Goal: Task Accomplishment & Management: Manage account settings

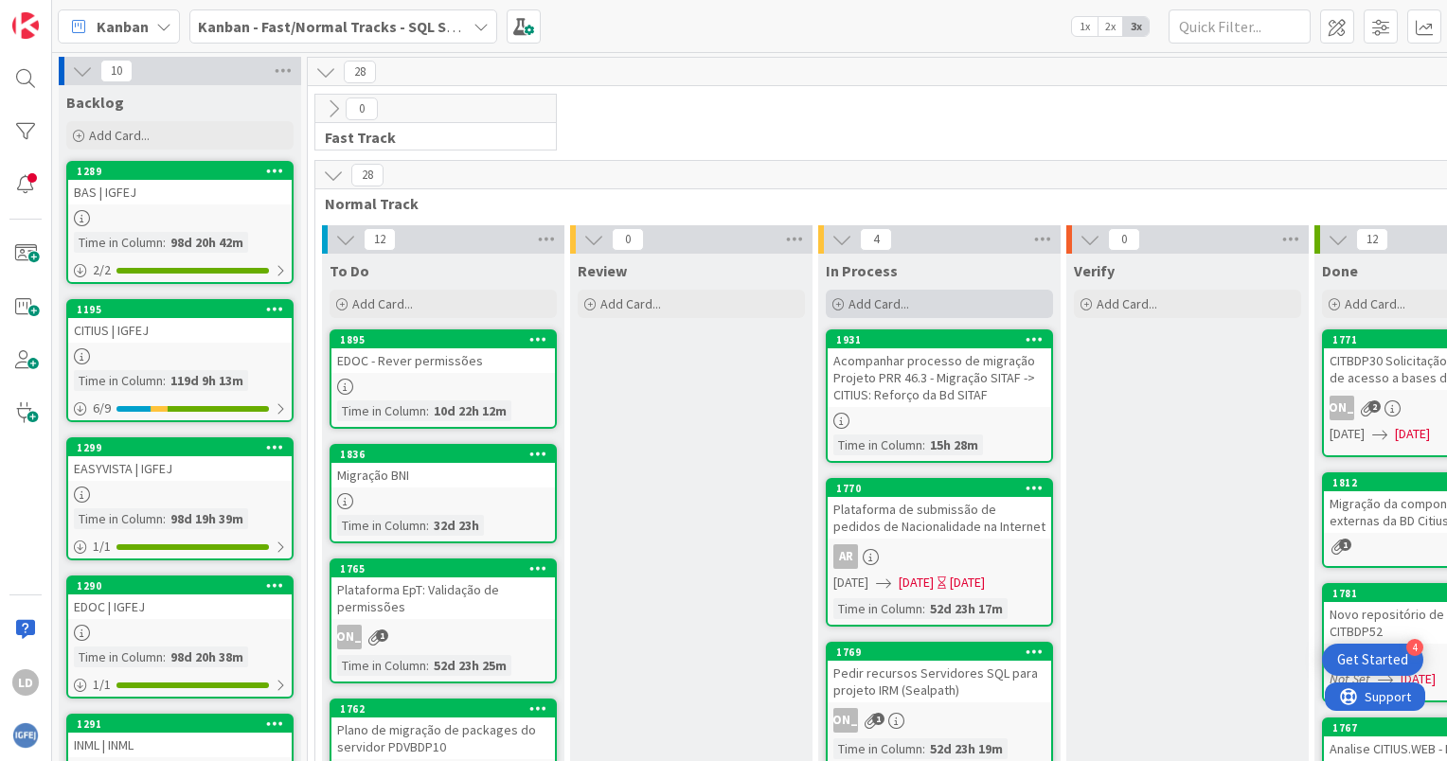
click at [869, 299] on span "Add Card..." at bounding box center [879, 303] width 61 height 17
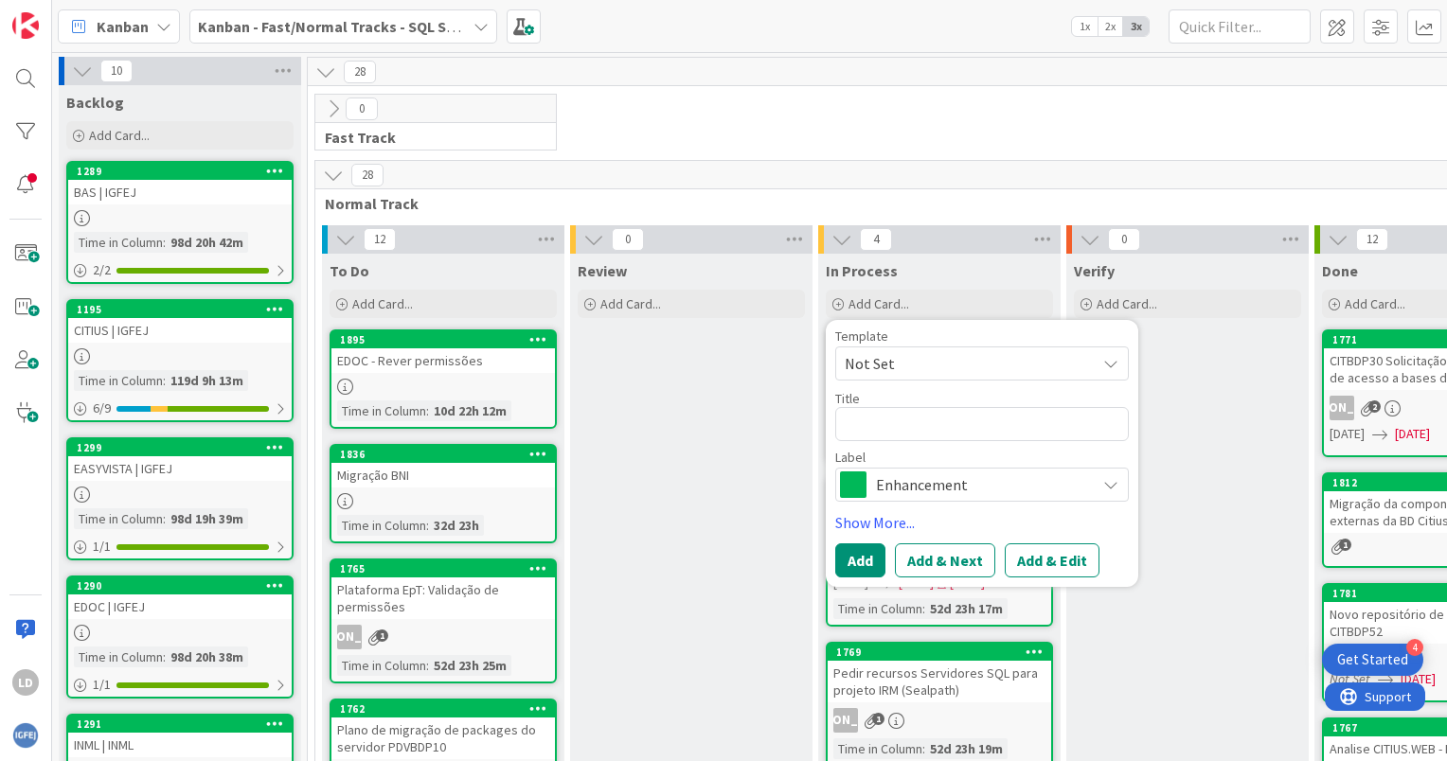
type textarea "x"
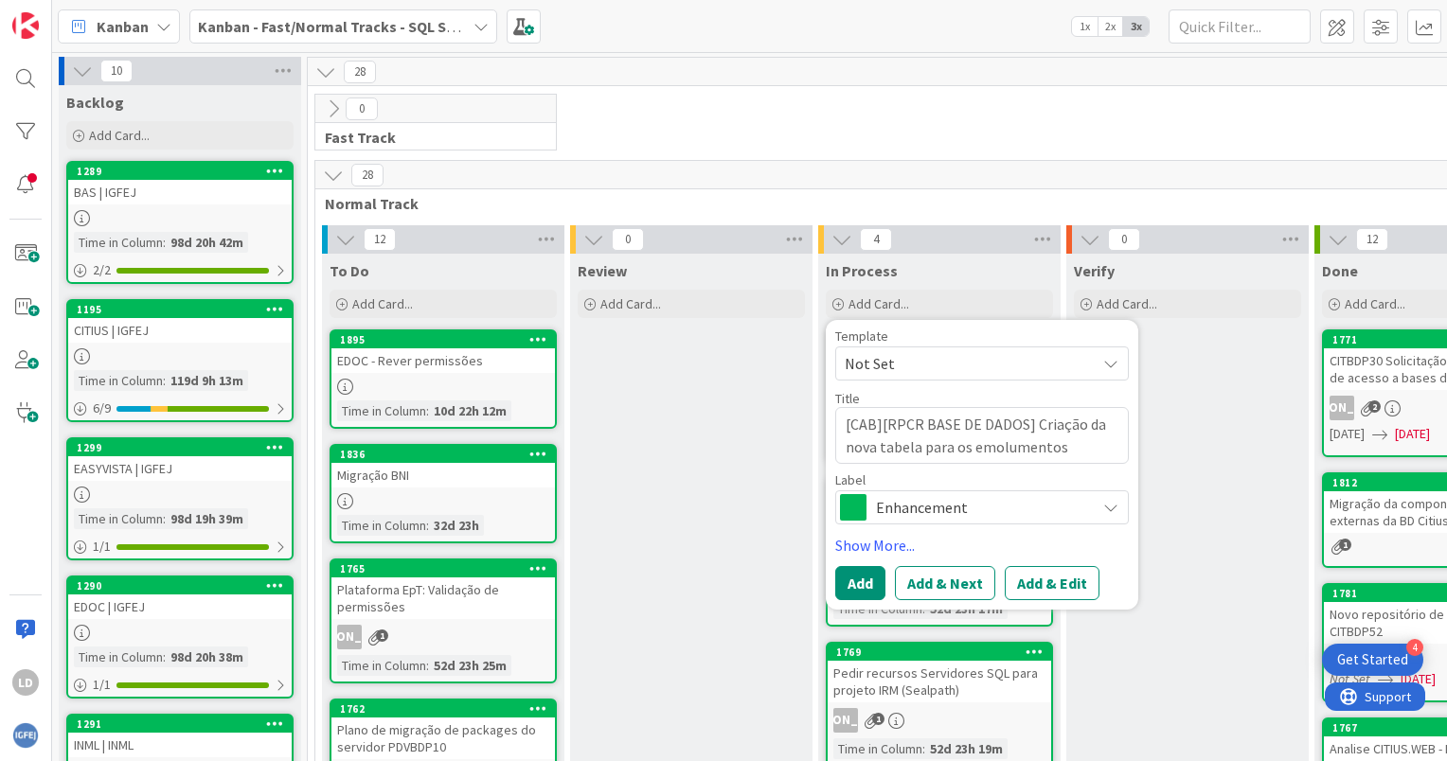
type textarea "[CAB][RPCR BASE DE DADOS] Criação da nova tabela para os emolumentos pessoais"
click at [869, 576] on button "Add" at bounding box center [860, 583] width 50 height 34
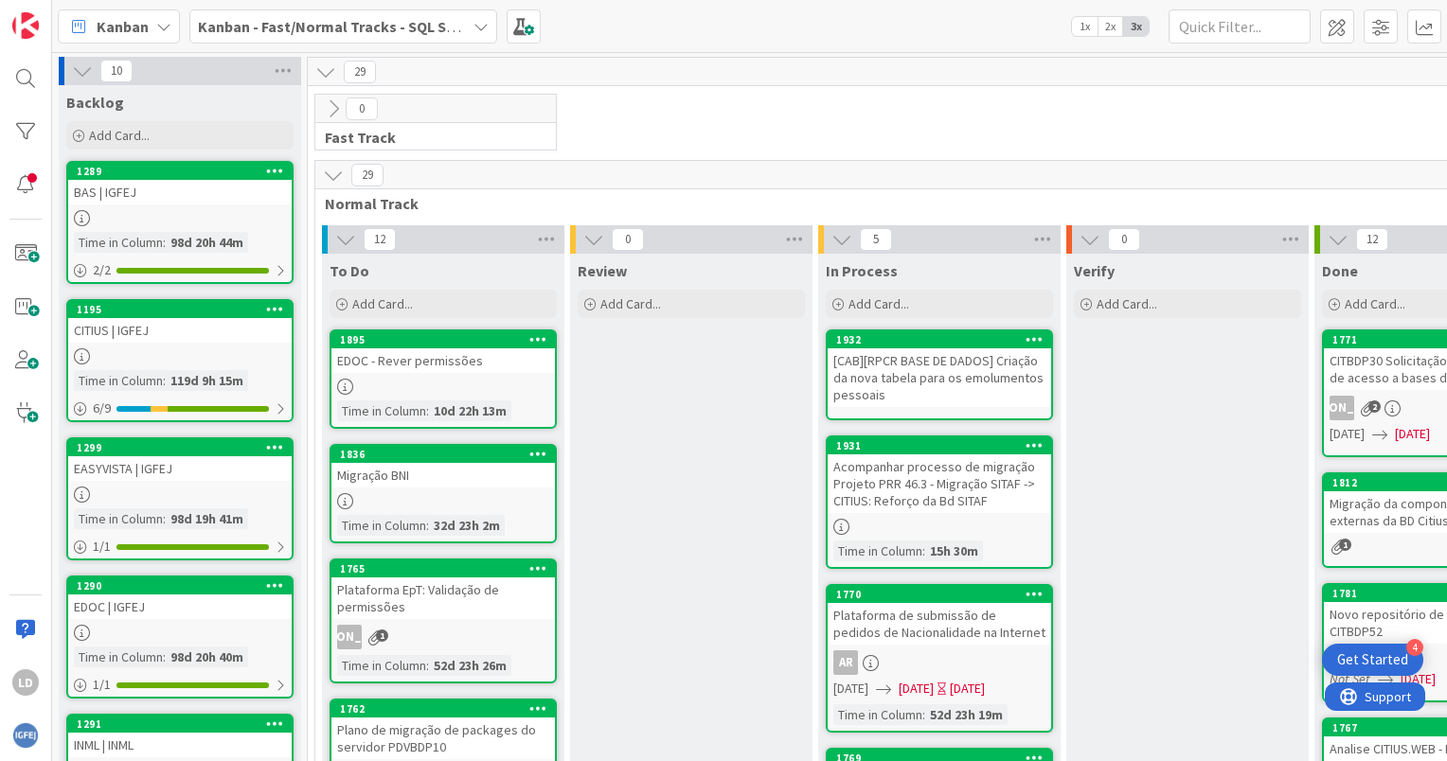
click at [1029, 337] on icon at bounding box center [1035, 338] width 18 height 13
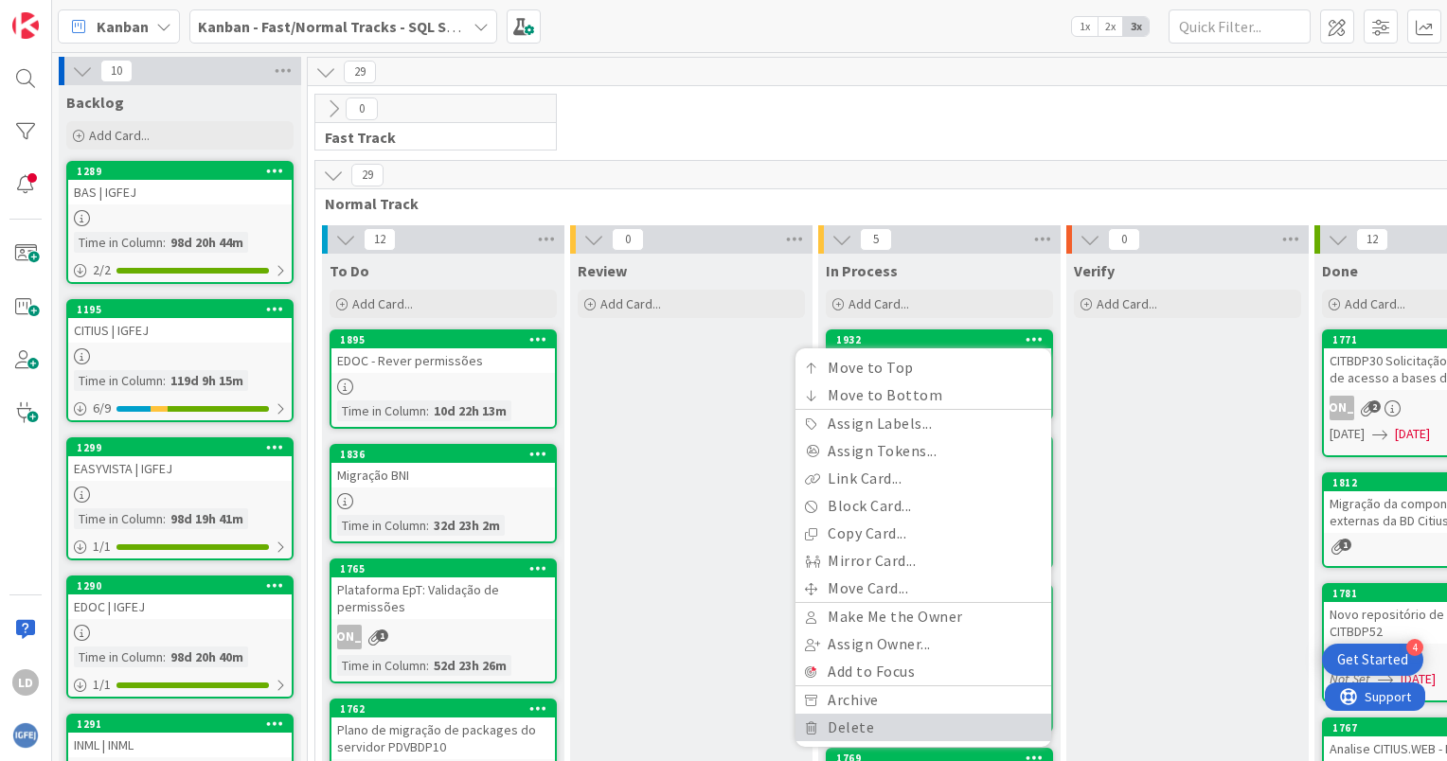
click at [894, 720] on link "Delete" at bounding box center [923, 727] width 256 height 27
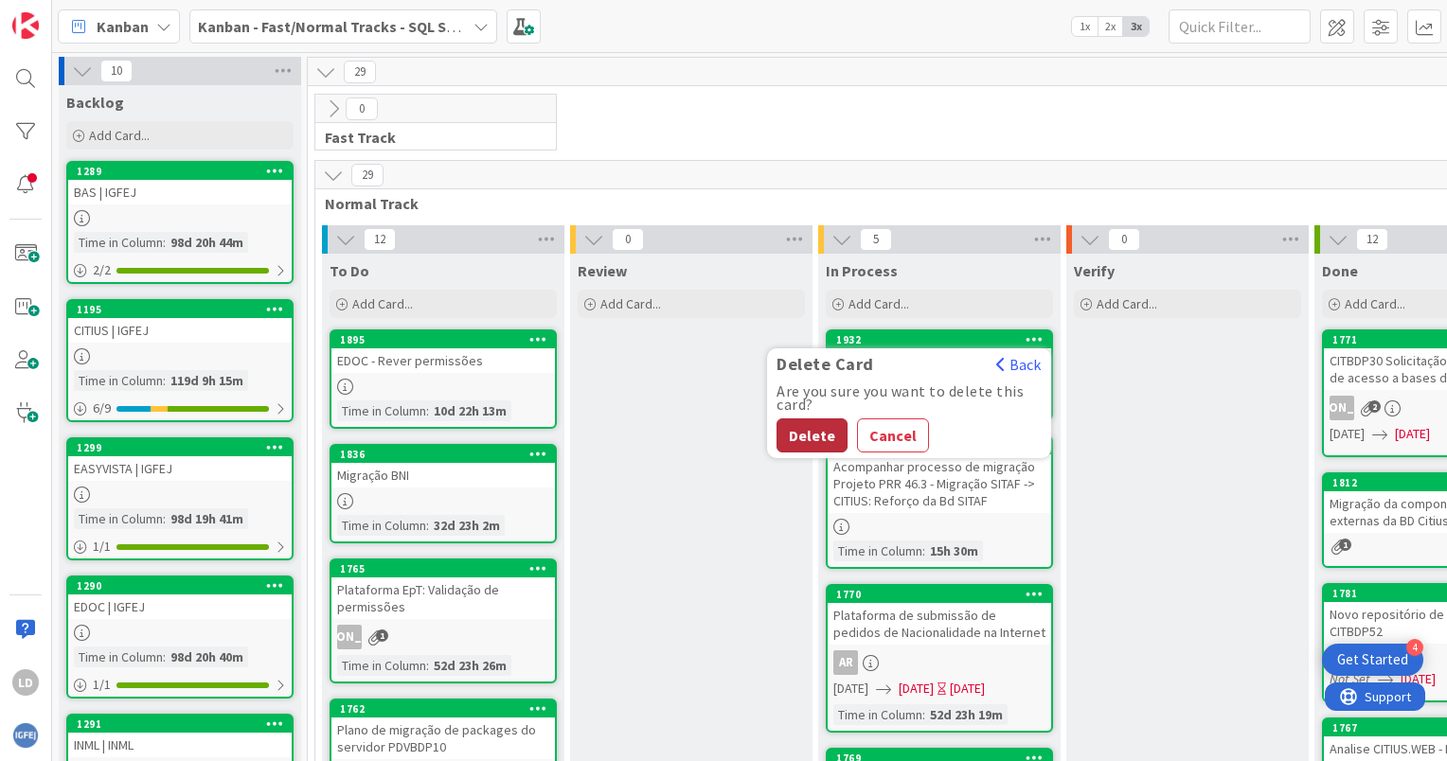
click at [827, 424] on button "Delete" at bounding box center [812, 436] width 71 height 34
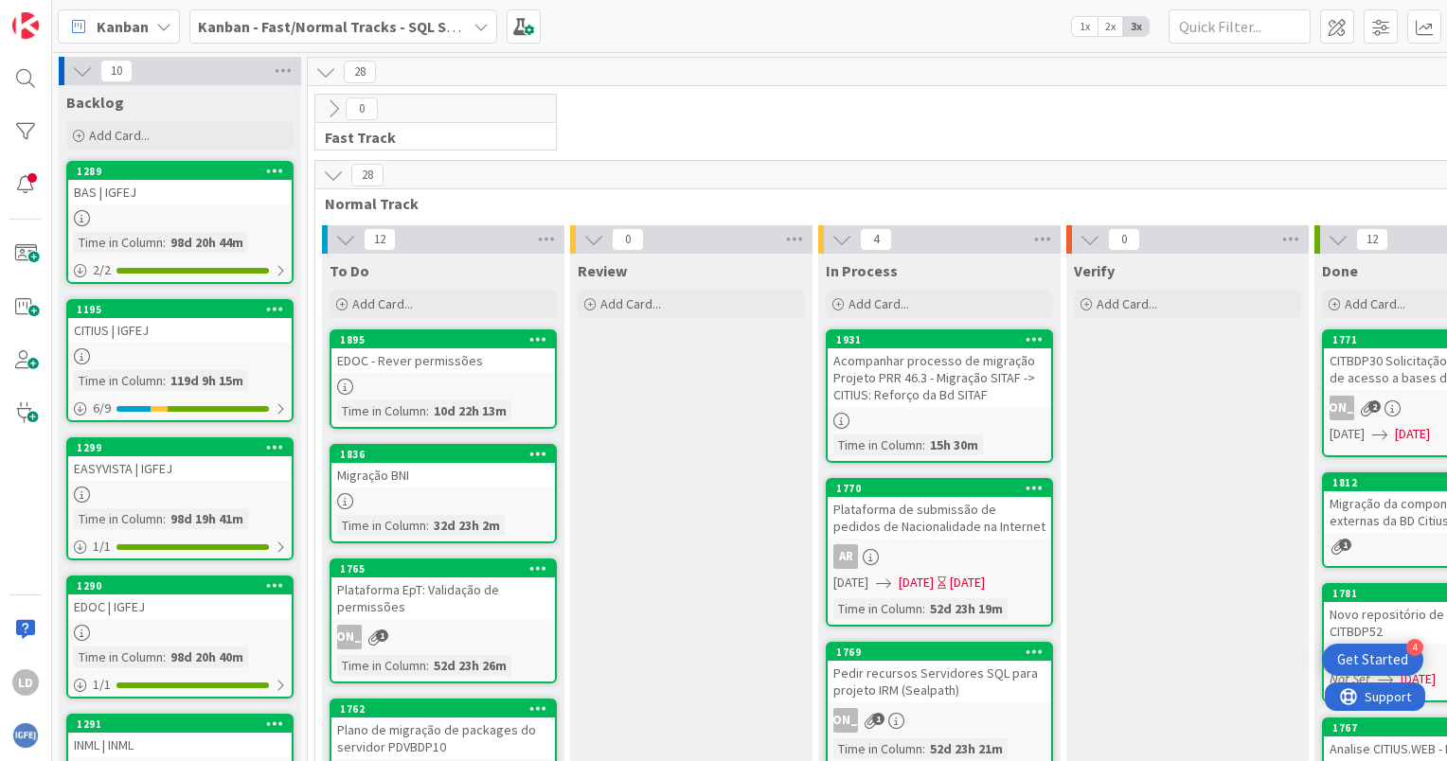
click at [475, 23] on icon at bounding box center [480, 26] width 15 height 15
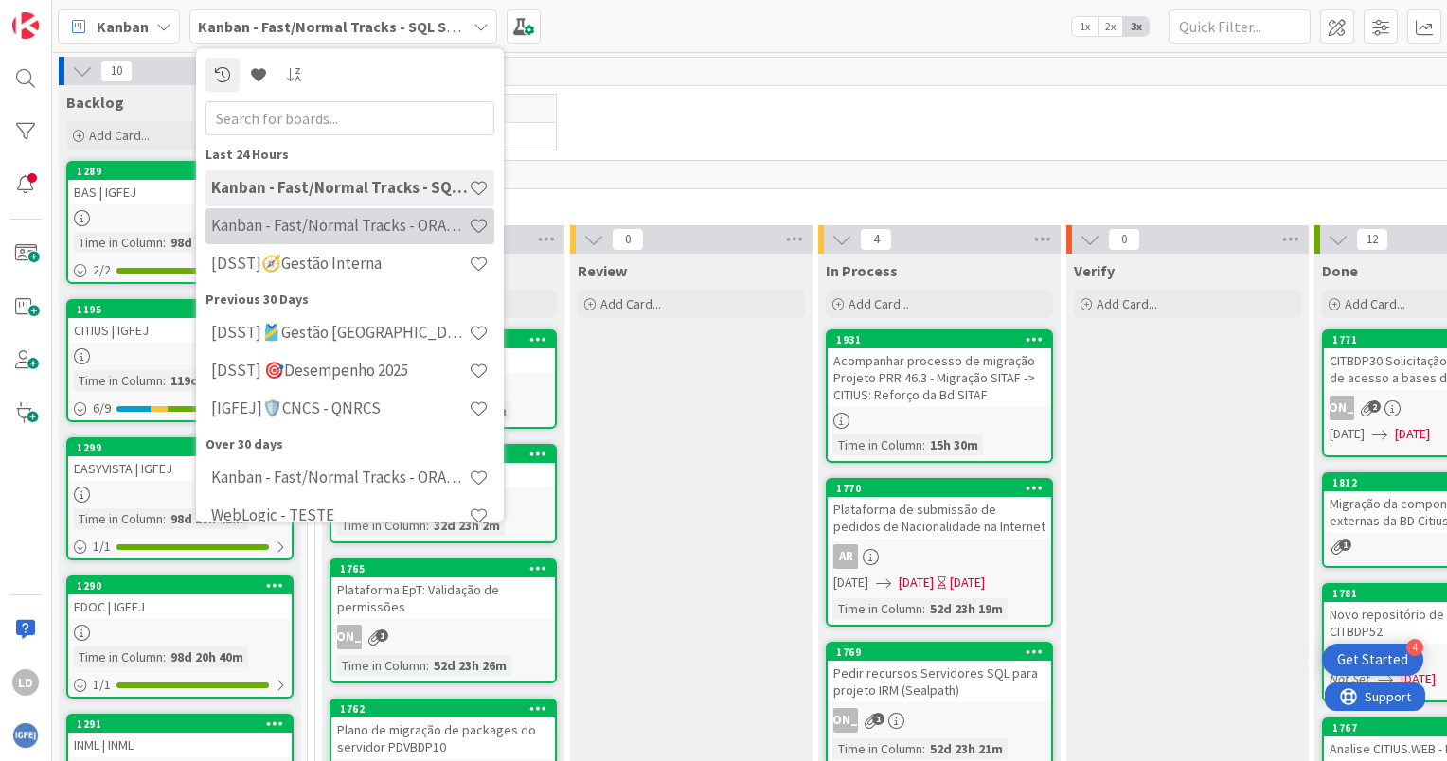
click at [301, 208] on div "Kanban - Fast/Normal Tracks - ORACLE TEAM | IGFEJ" at bounding box center [349, 226] width 289 height 36
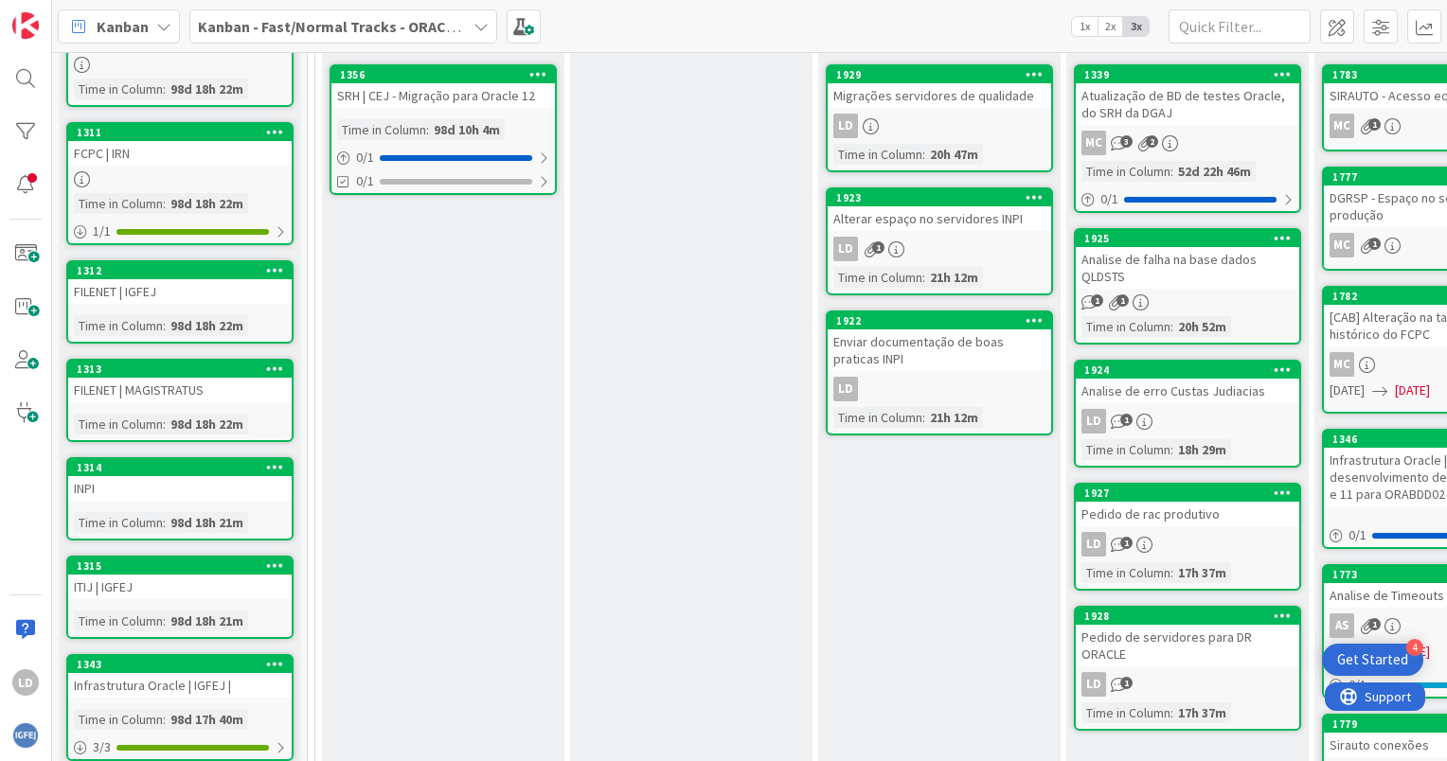
scroll to position [473, 0]
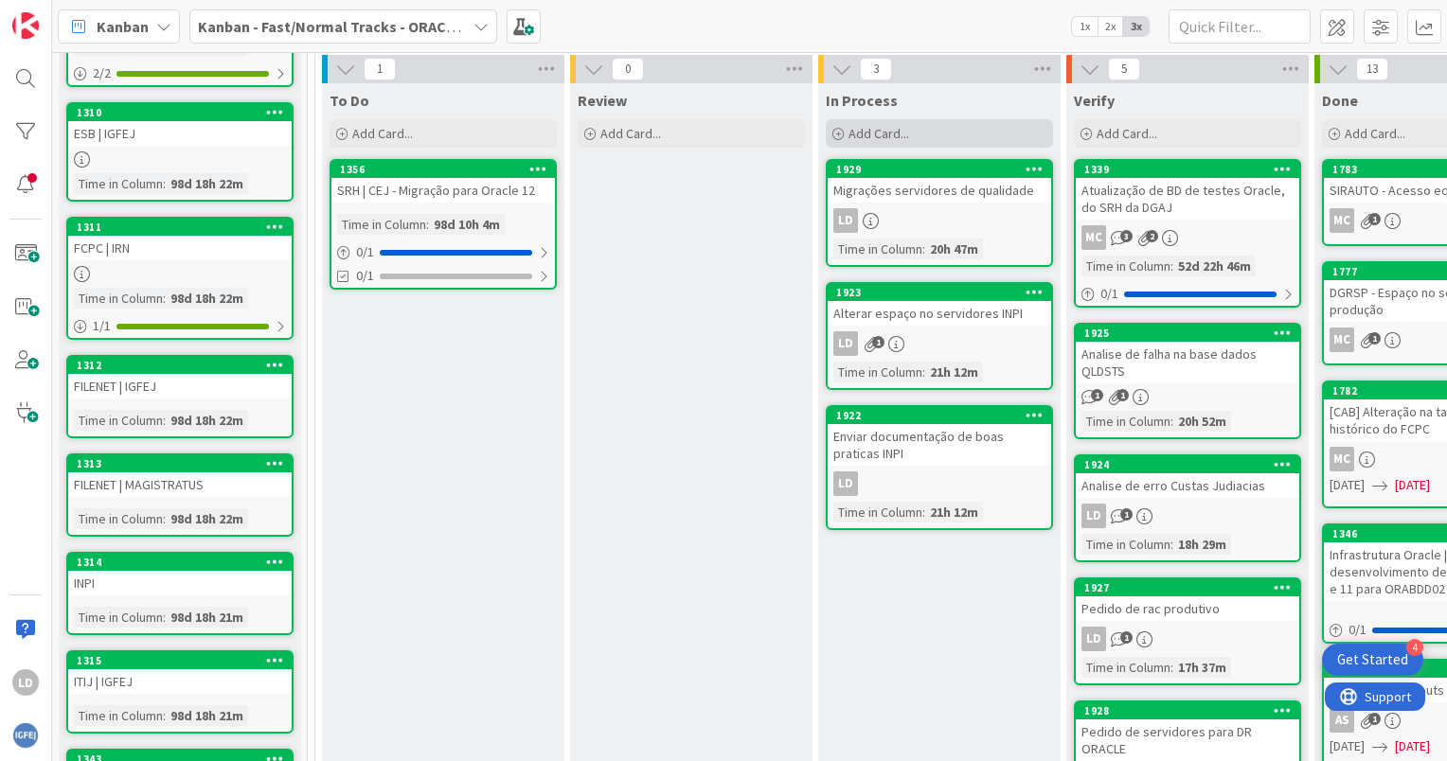
click at [866, 131] on span "Add Card..." at bounding box center [879, 133] width 61 height 17
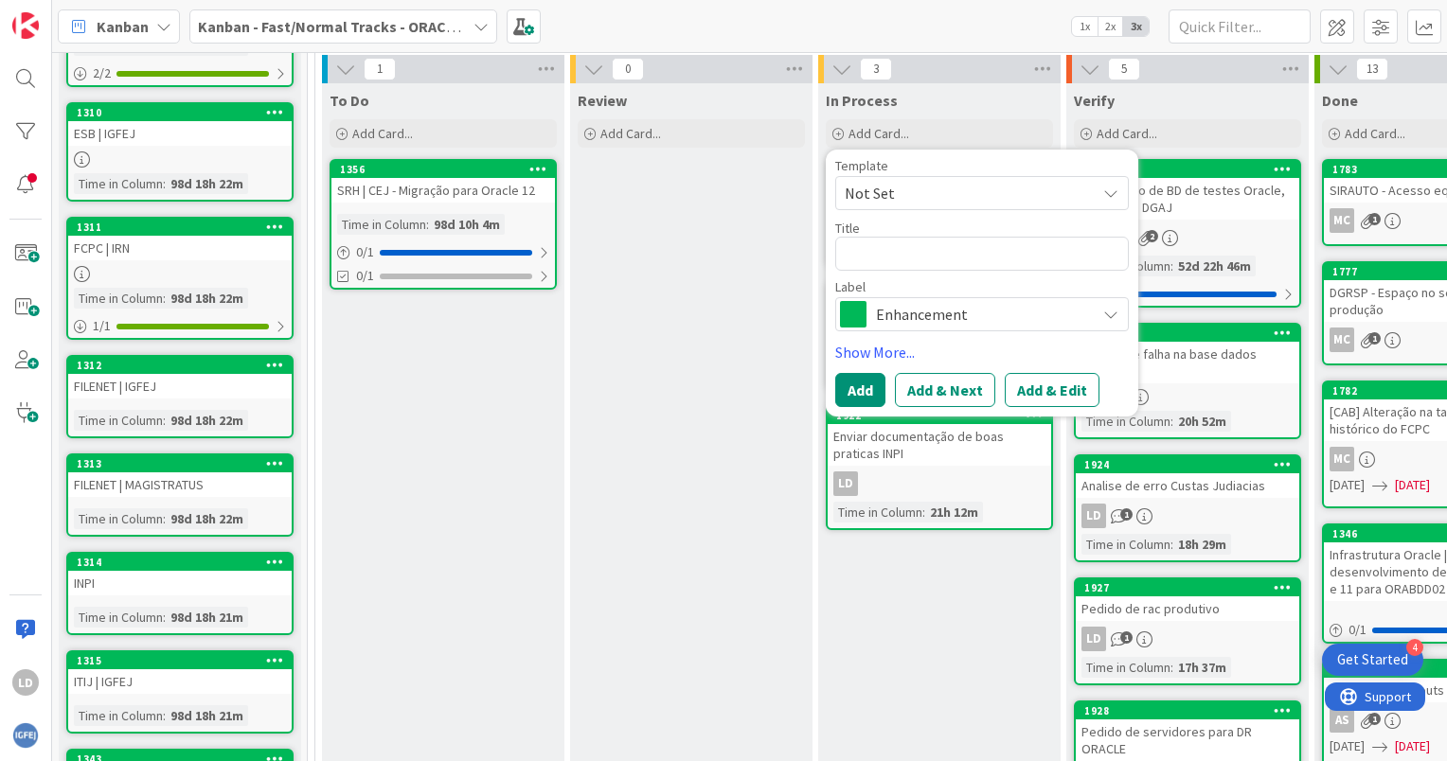
type textarea "x"
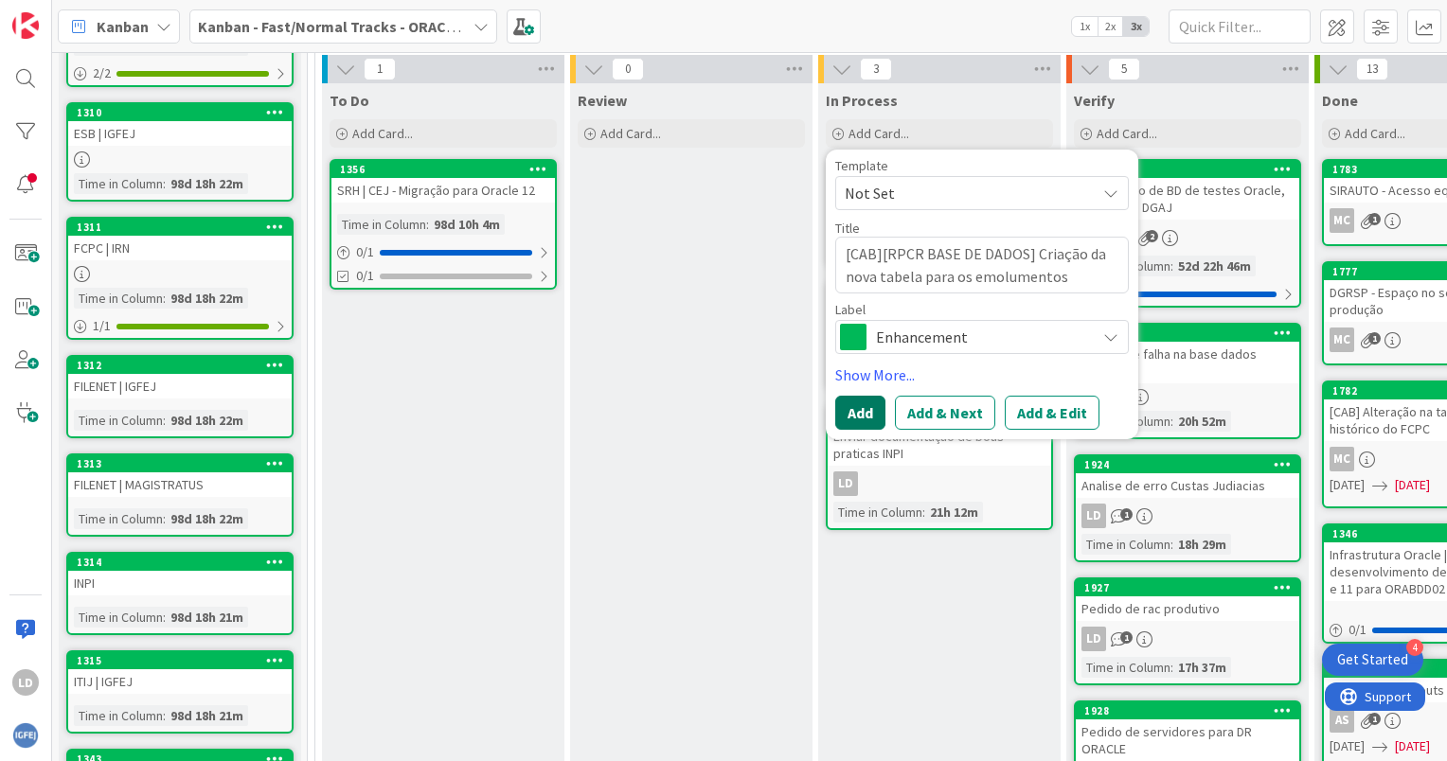
type textarea "[CAB][RPCR BASE DE DADOS] Criação da nova tabela para os emolumentos pessoais"
click at [853, 410] on button "Add" at bounding box center [860, 413] width 50 height 34
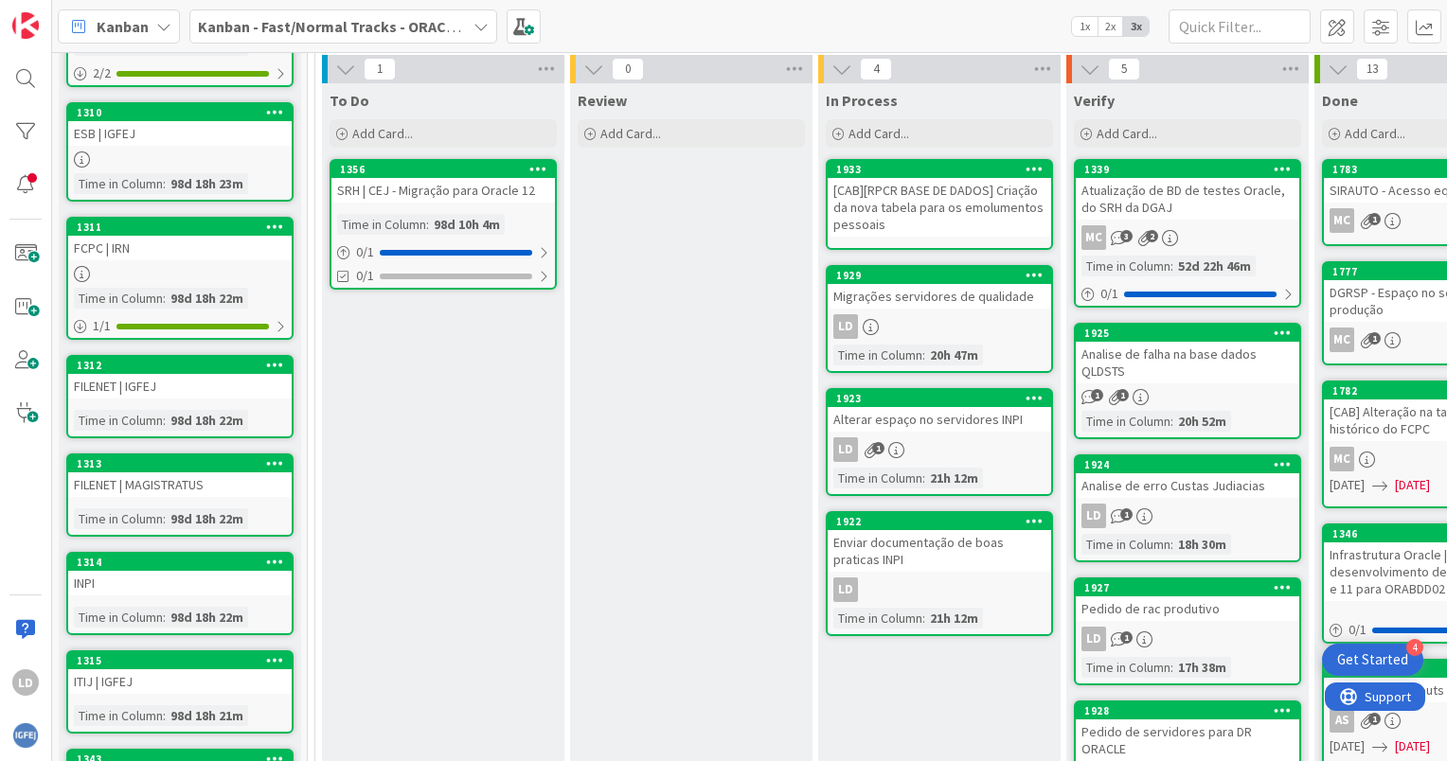
click at [958, 194] on div "[CAB][RPCR BASE DE DADOS] Criação da nova tabela para os emolumentos pessoais" at bounding box center [939, 207] width 223 height 59
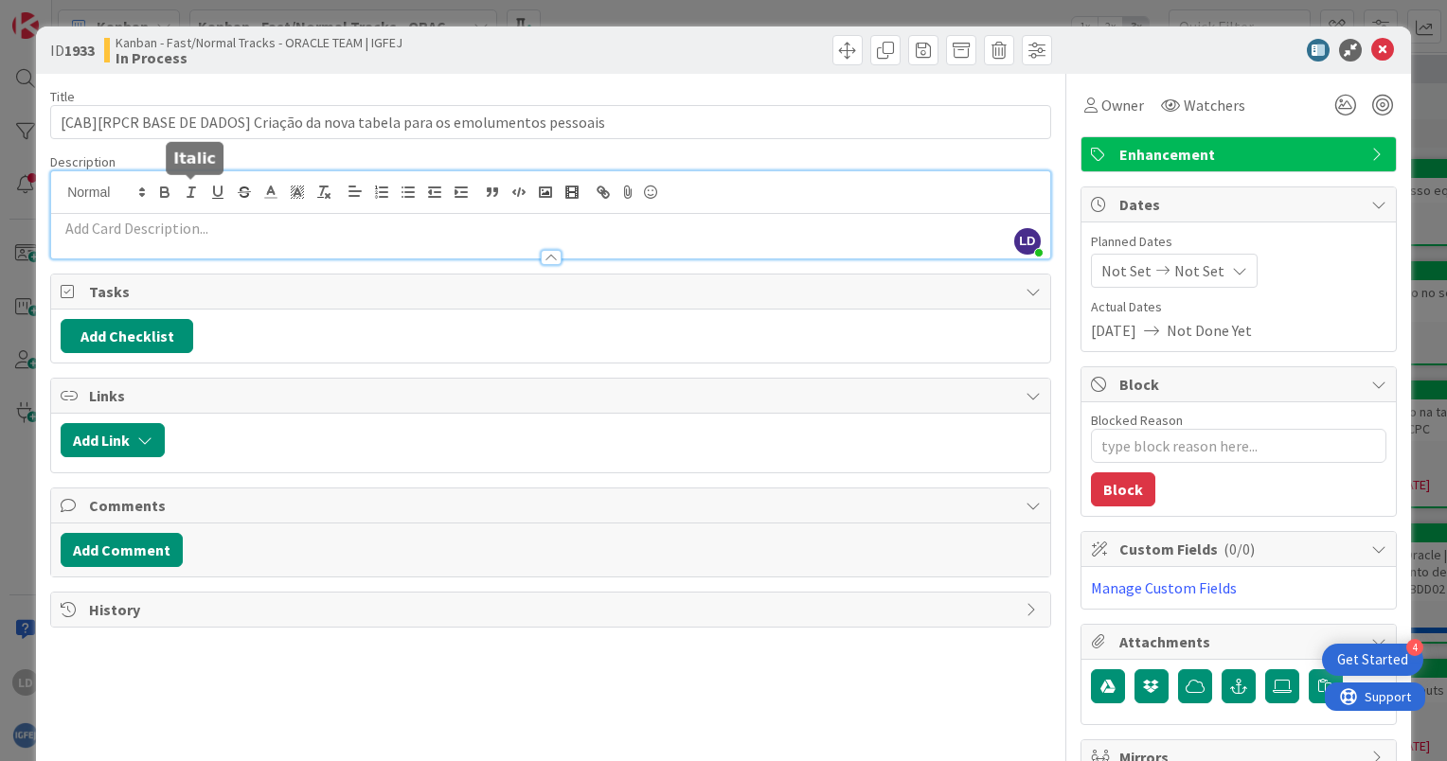
click at [183, 195] on div "[PERSON_NAME] just joined" at bounding box center [550, 214] width 999 height 87
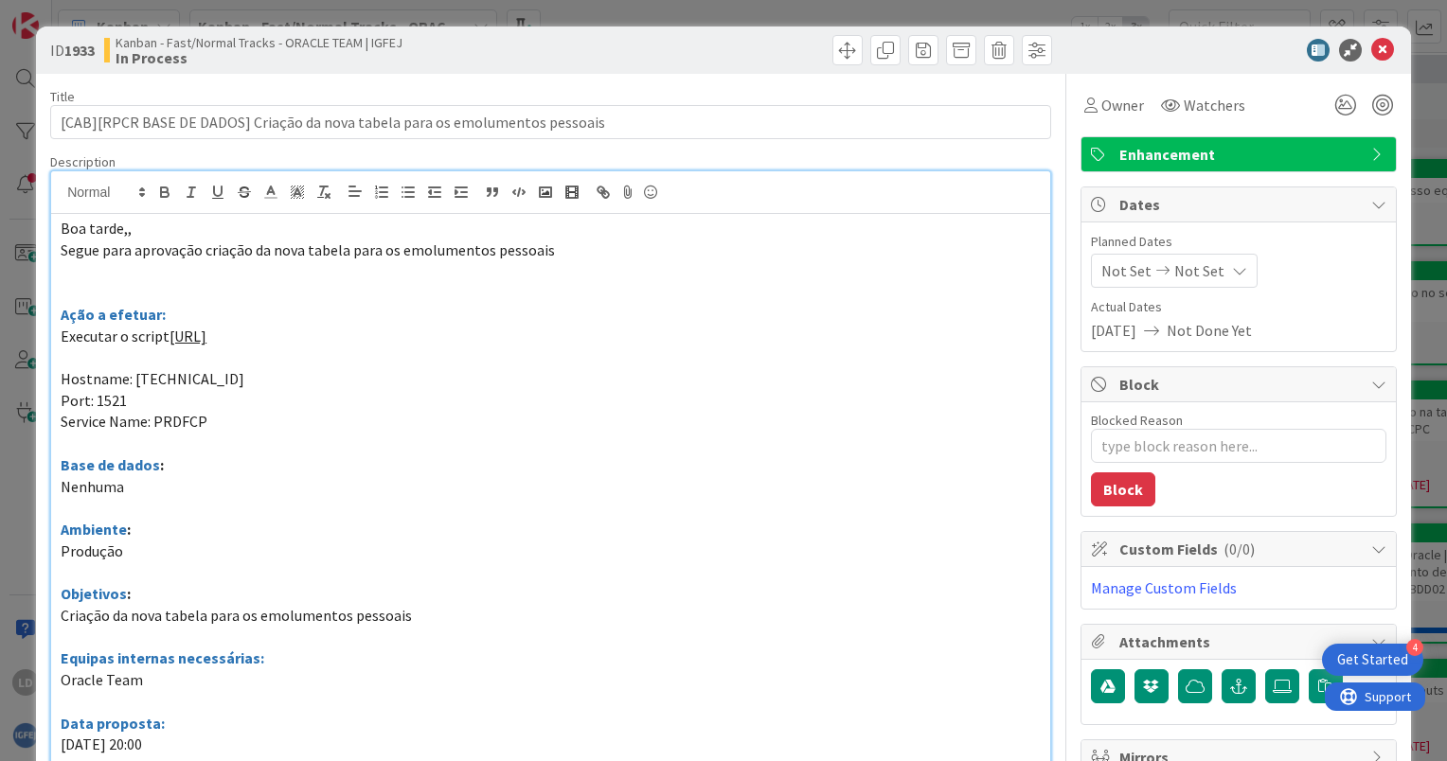
click at [1220, 70] on div "ID 1933 Kanban - Fast/Normal Tracks - ORACLE TEAM | IGFEJ In Process" at bounding box center [723, 50] width 1375 height 47
click at [1104, 101] on span "Owner" at bounding box center [1122, 105] width 43 height 23
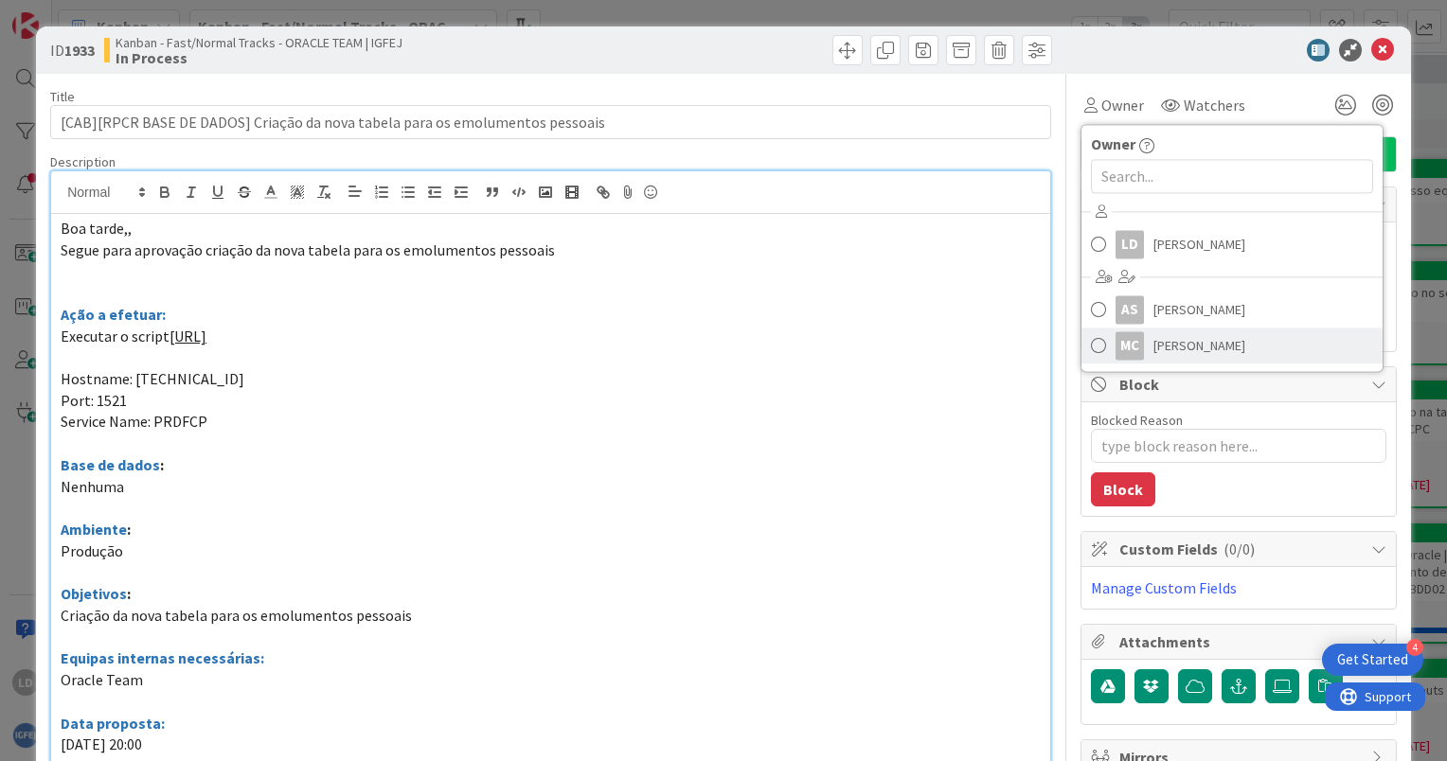
click at [1184, 342] on span "[PERSON_NAME]" at bounding box center [1199, 345] width 92 height 28
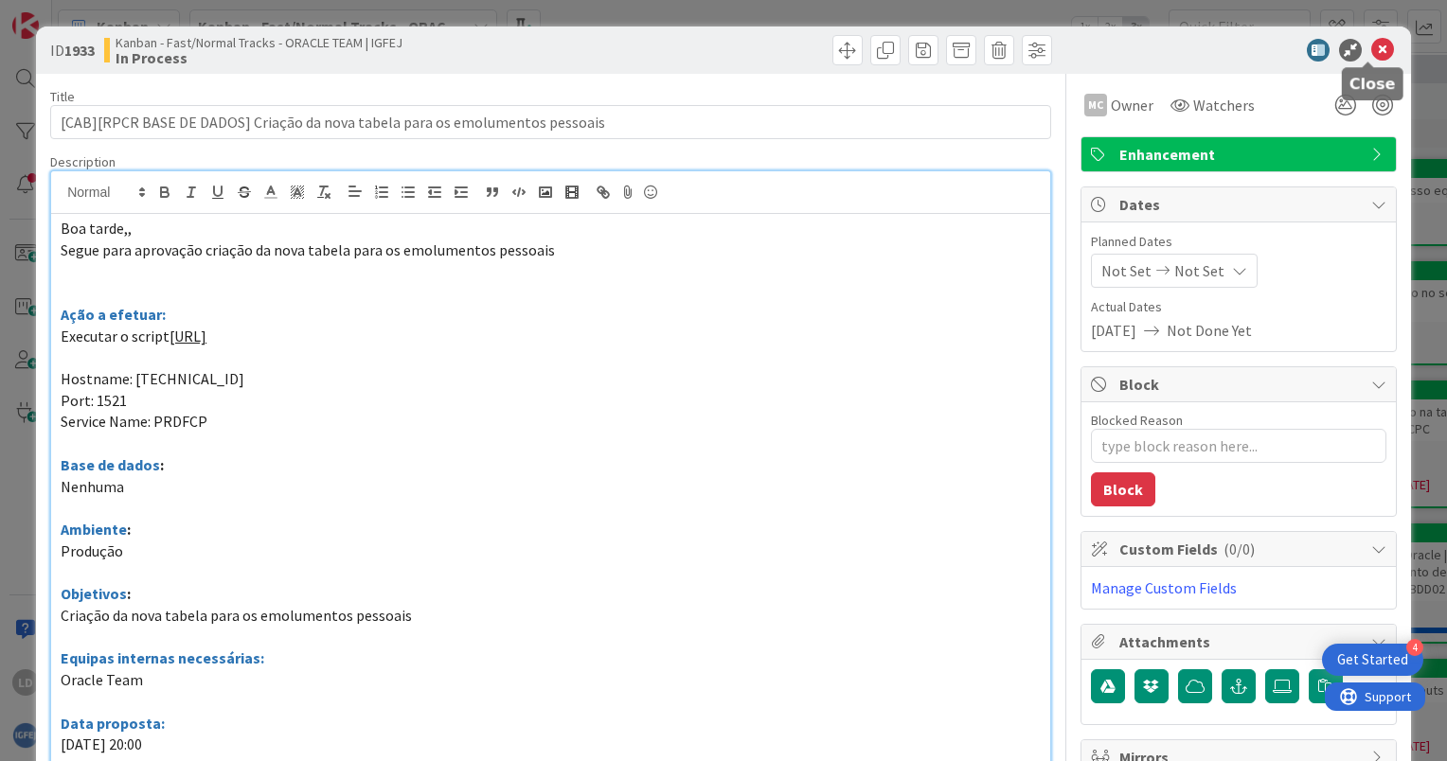
click at [1372, 43] on icon at bounding box center [1382, 50] width 23 height 23
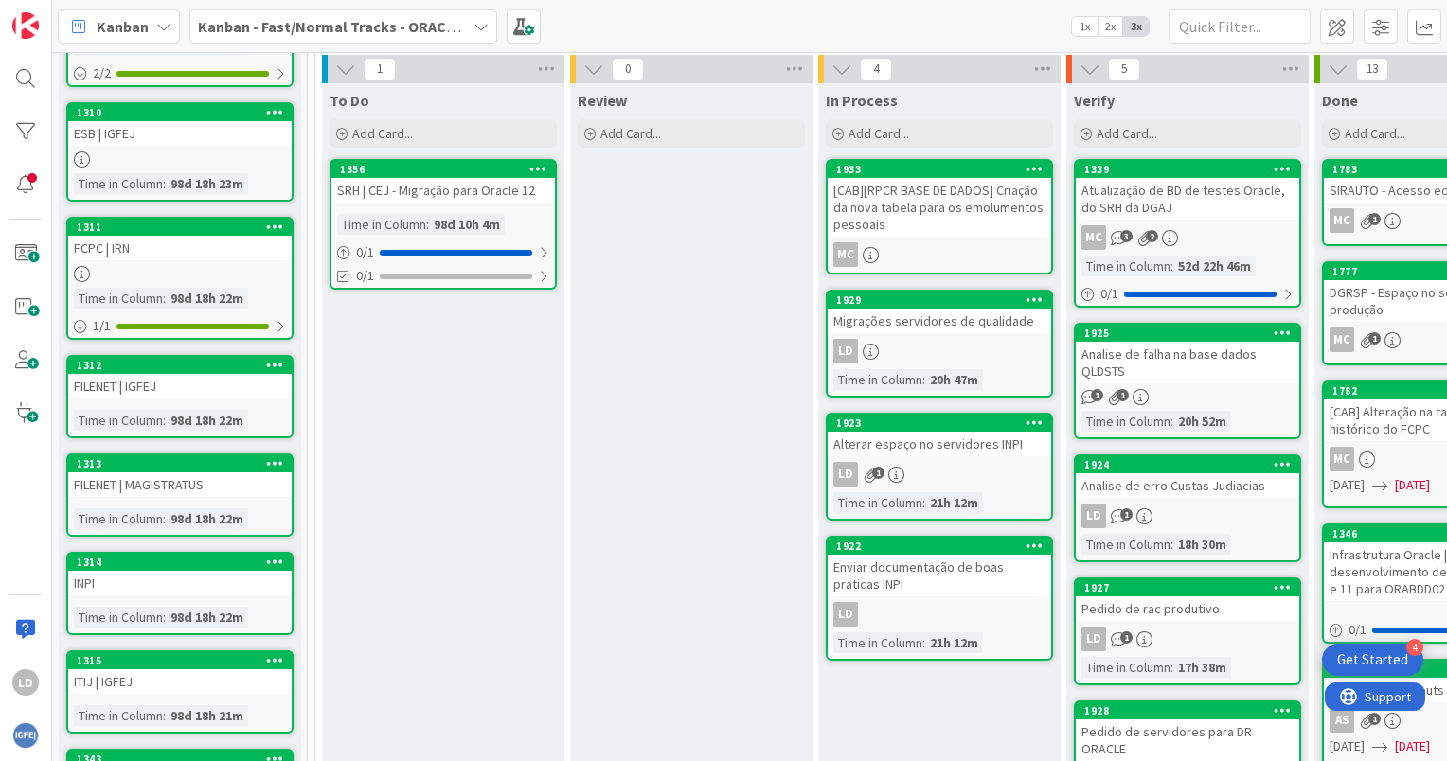
click at [954, 191] on div "[CAB][RPCR BASE DE DADOS] Criação da nova tabela para os emolumentos pessoais" at bounding box center [939, 207] width 223 height 59
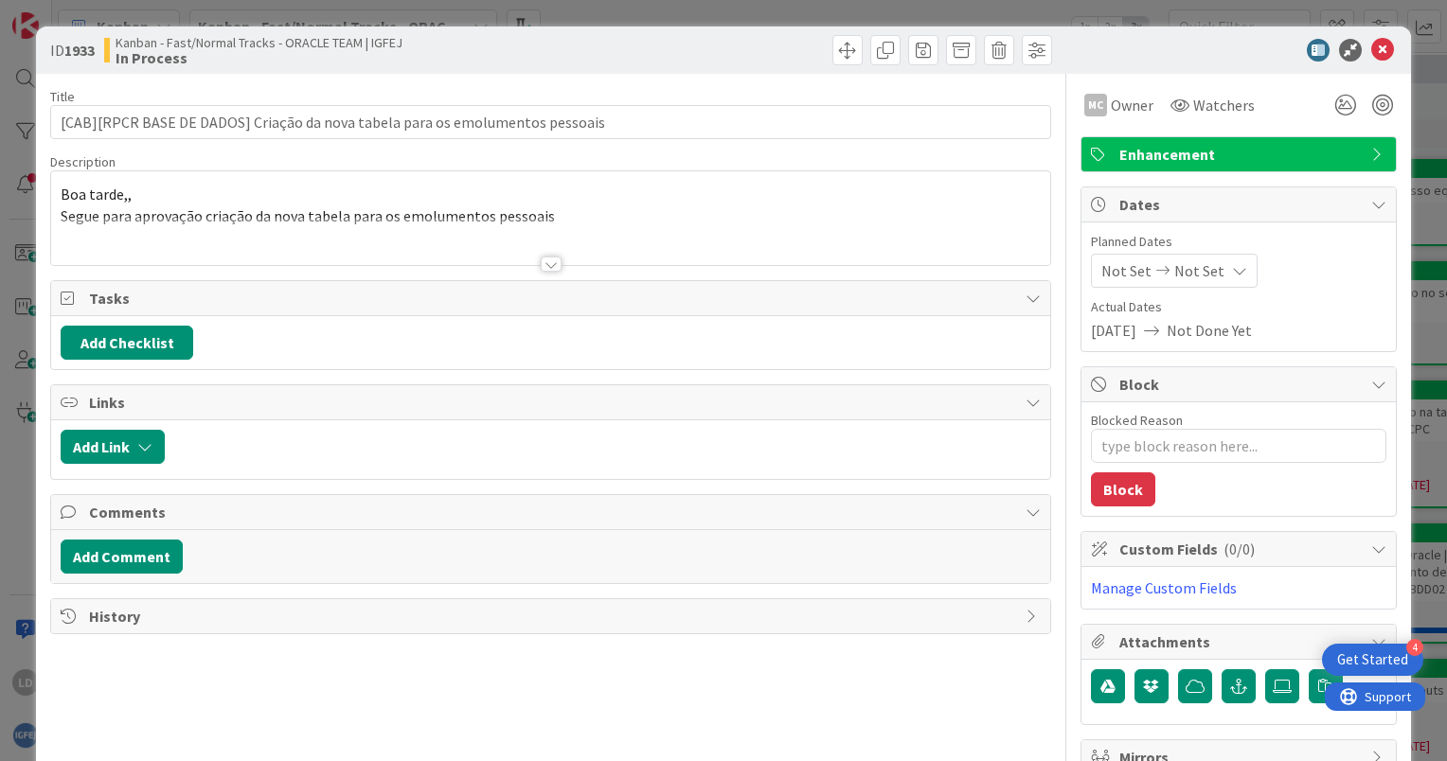
type textarea "x"
click at [1202, 330] on span "Not Done Yet" at bounding box center [1209, 330] width 85 height 23
click at [1187, 265] on span "Not Set" at bounding box center [1199, 270] width 50 height 23
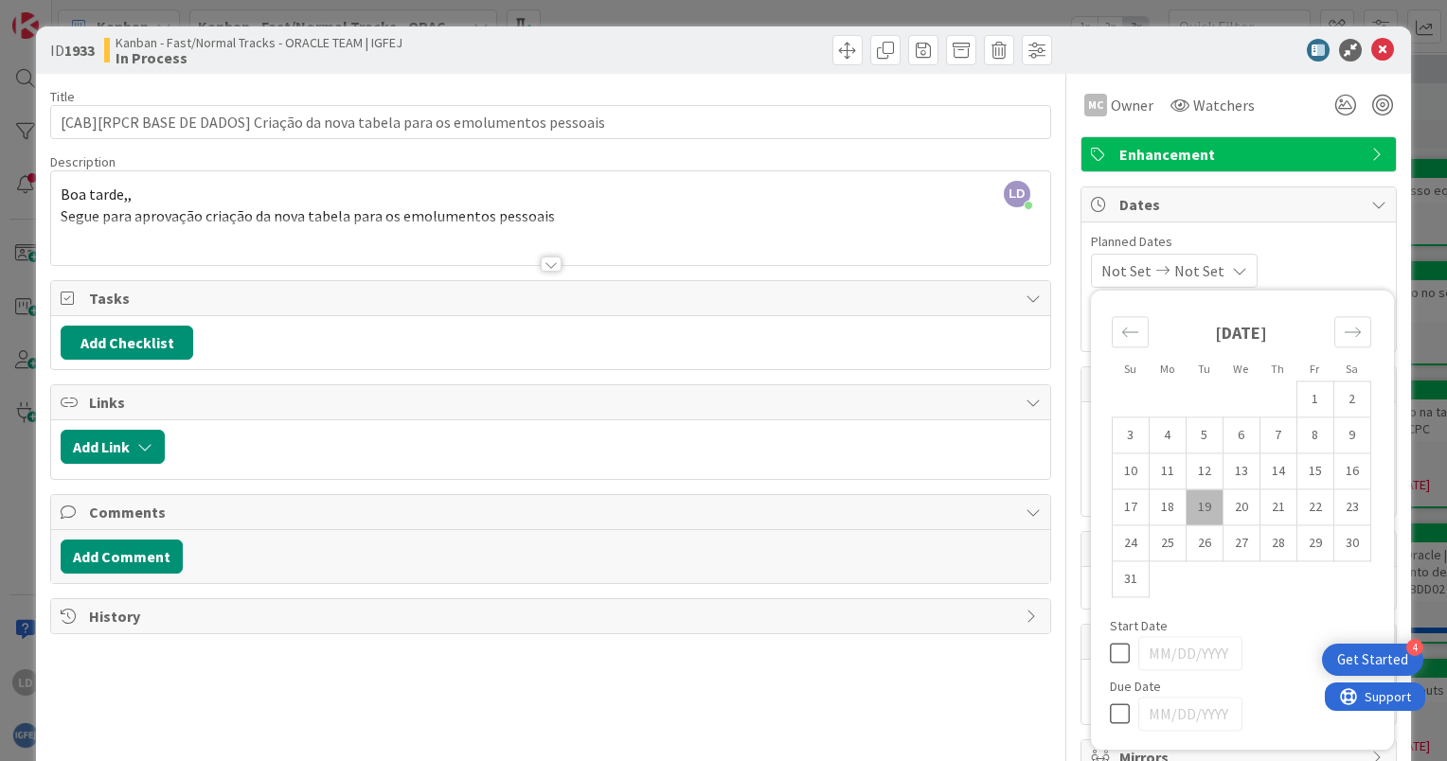
click at [1186, 502] on td "19" at bounding box center [1204, 508] width 37 height 36
type input "[DATE]"
click at [1186, 502] on td "19" at bounding box center [1204, 508] width 37 height 36
type textarea "x"
type input "[DATE]"
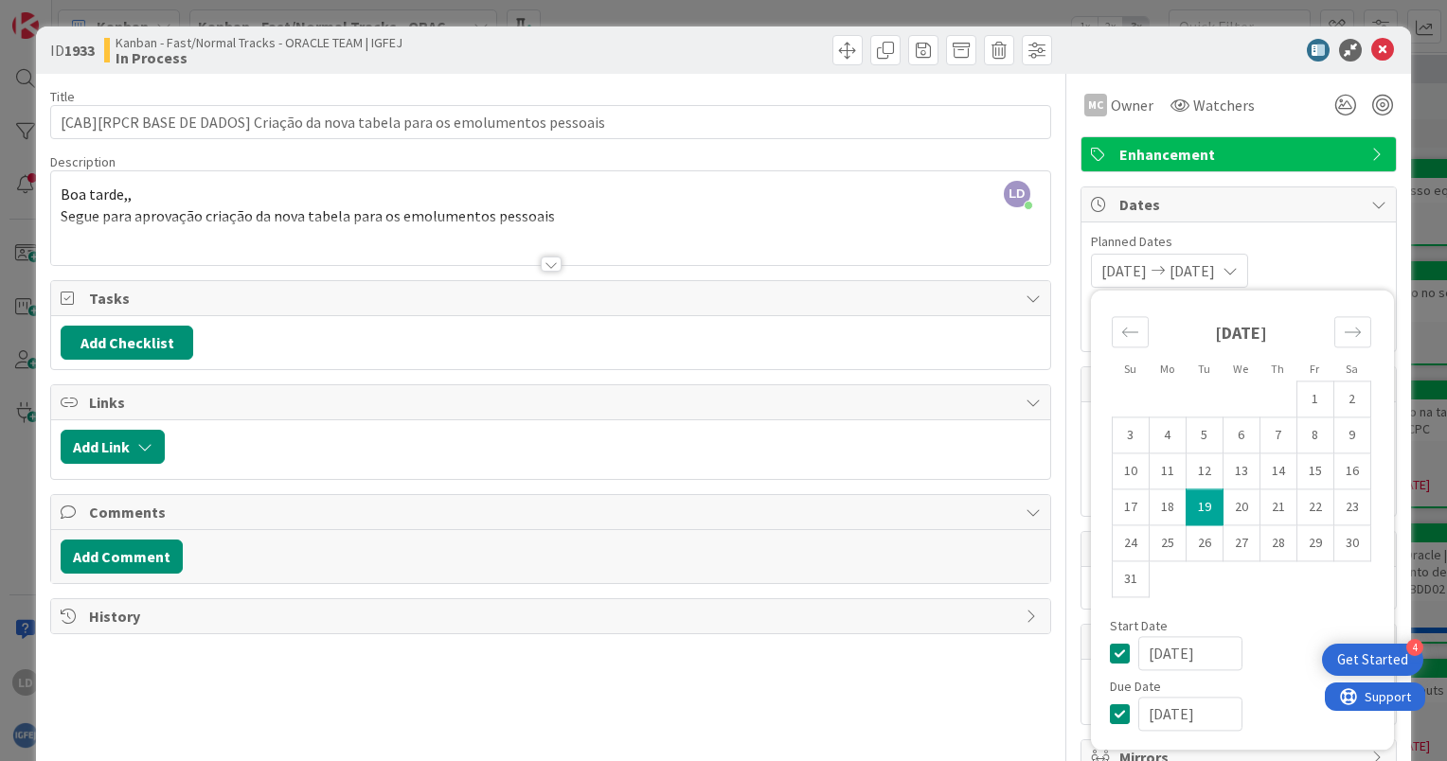
click at [928, 667] on div "Title 77 / 128 [CAB][RPCR BASE DE DADOS] Criação da nova tabela para os emolume…" at bounding box center [550, 611] width 1001 height 1075
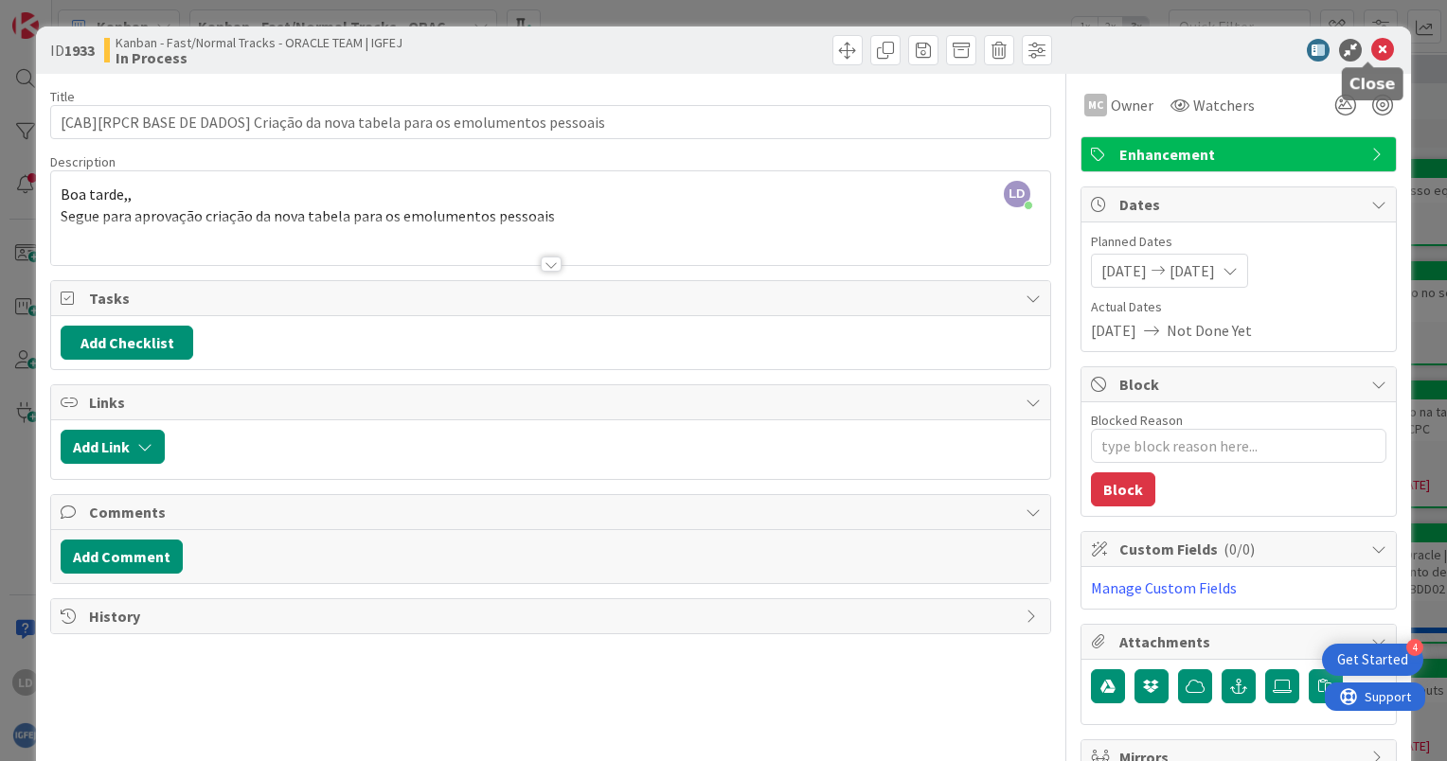
click at [1373, 45] on icon at bounding box center [1382, 50] width 23 height 23
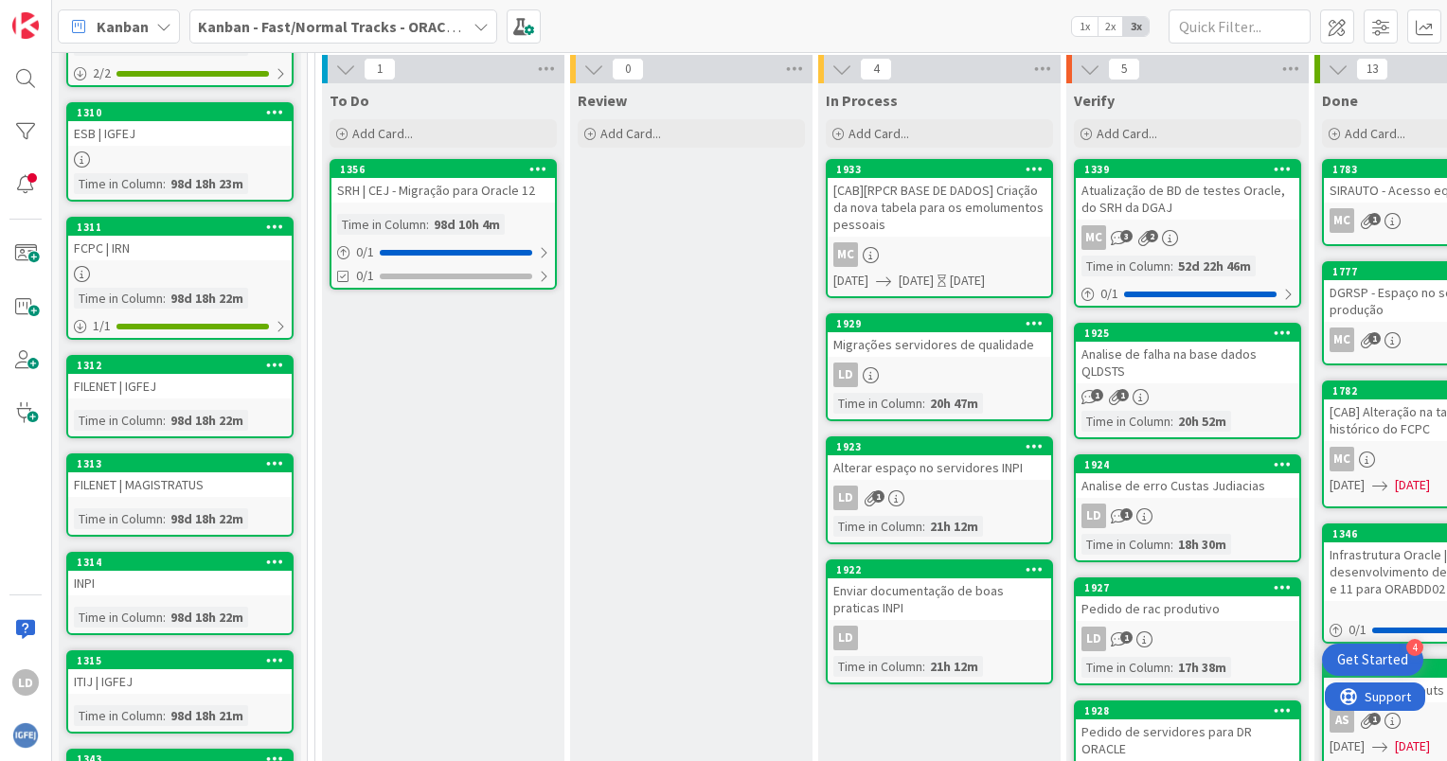
click at [482, 23] on icon at bounding box center [480, 26] width 15 height 15
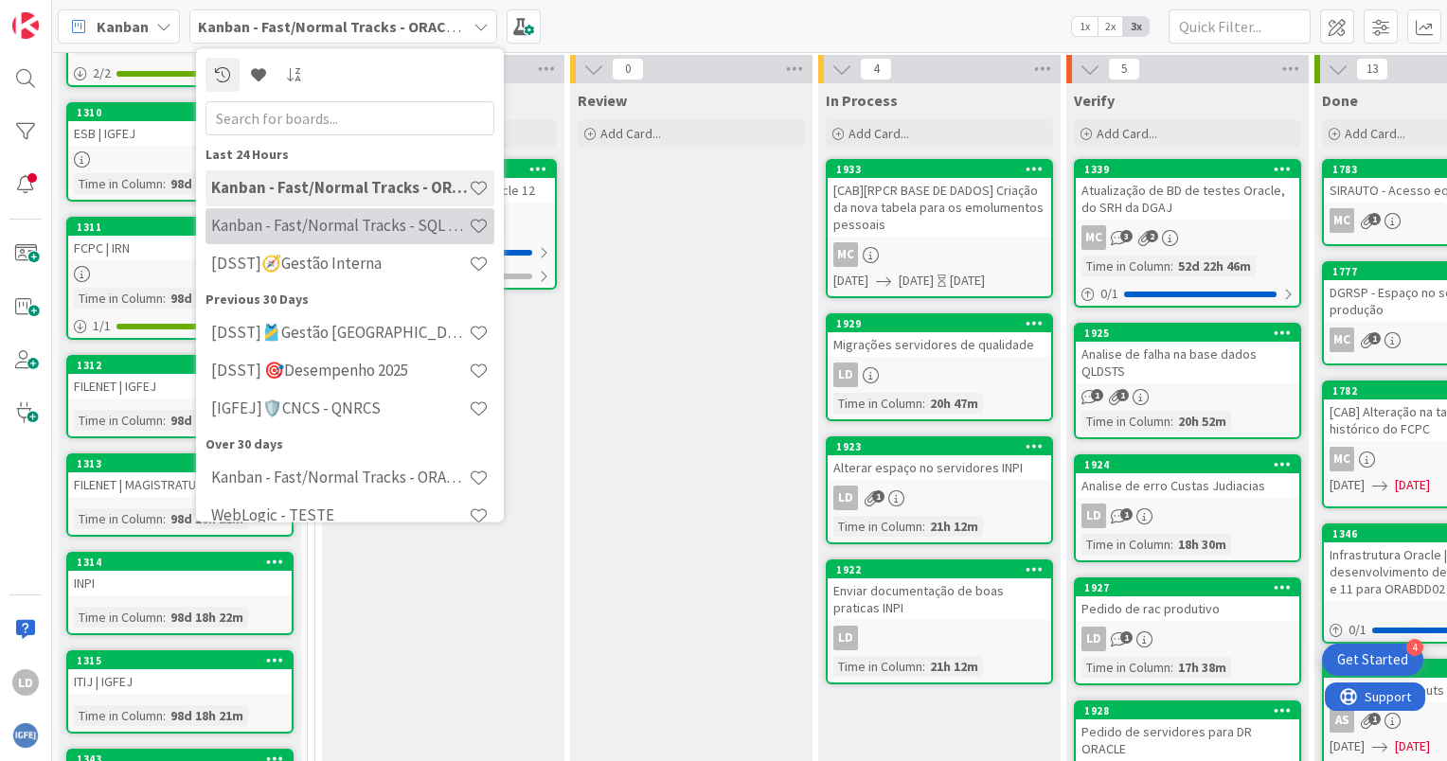
click at [354, 223] on h4 "Kanban - Fast/Normal Tracks - SQL SERVER" at bounding box center [340, 226] width 258 height 19
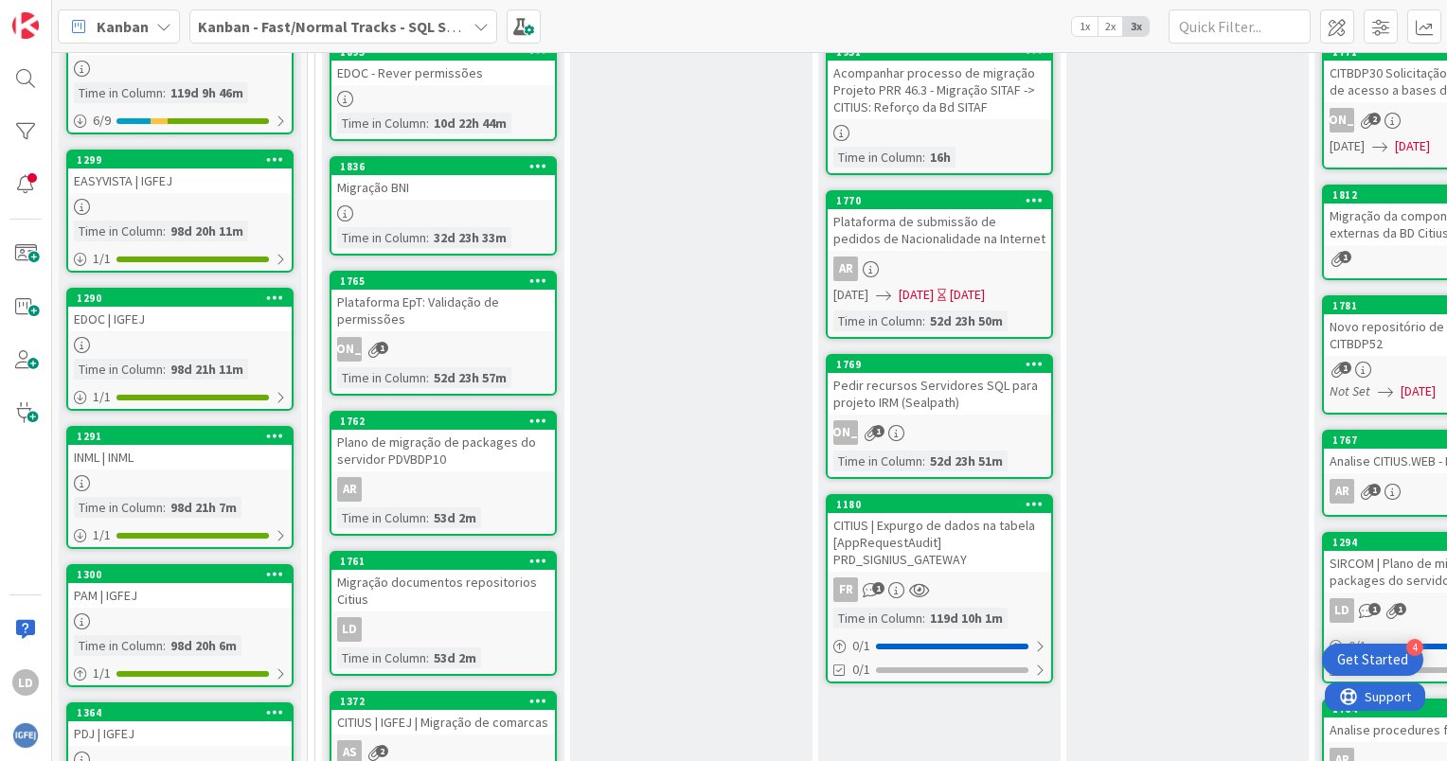
scroll to position [189, 0]
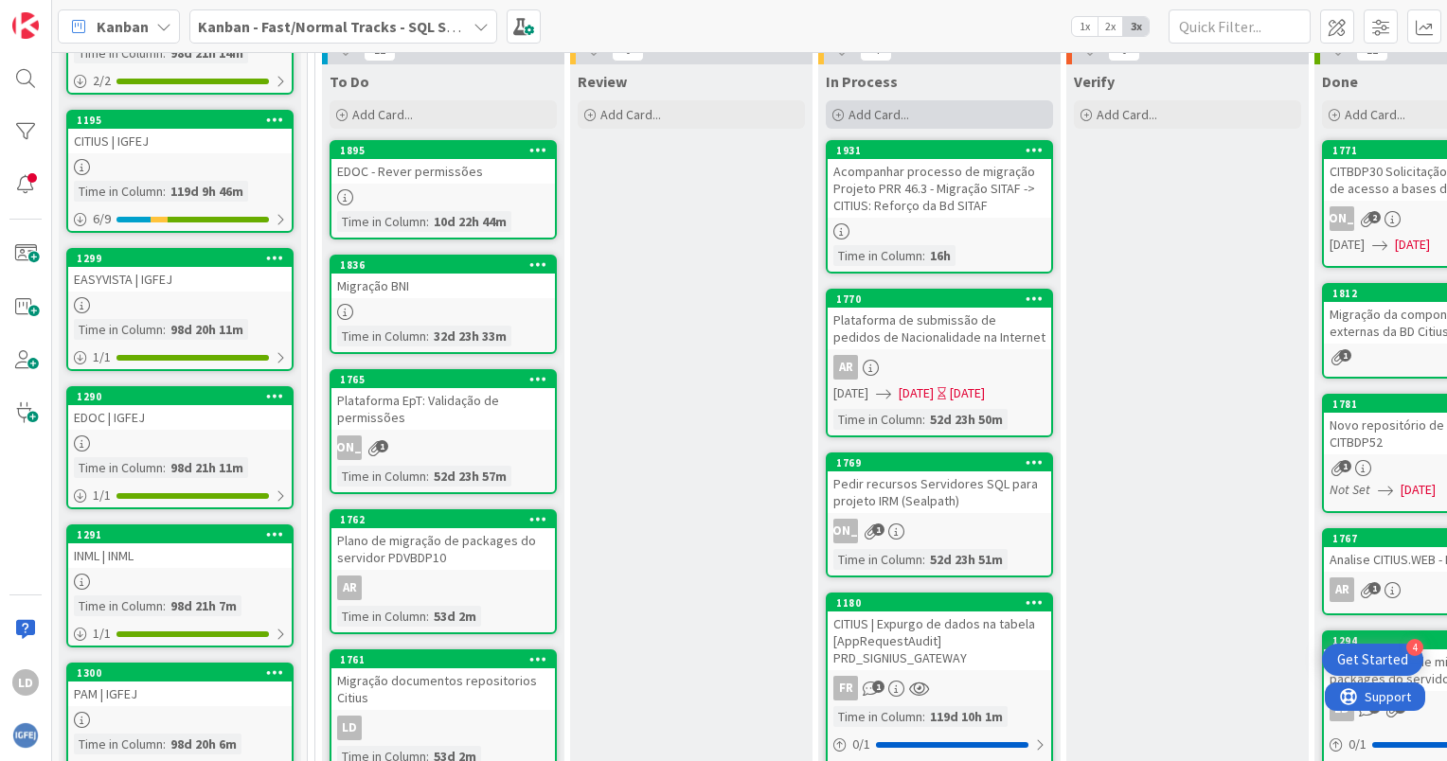
click at [893, 111] on span "Add Card..." at bounding box center [879, 114] width 61 height 17
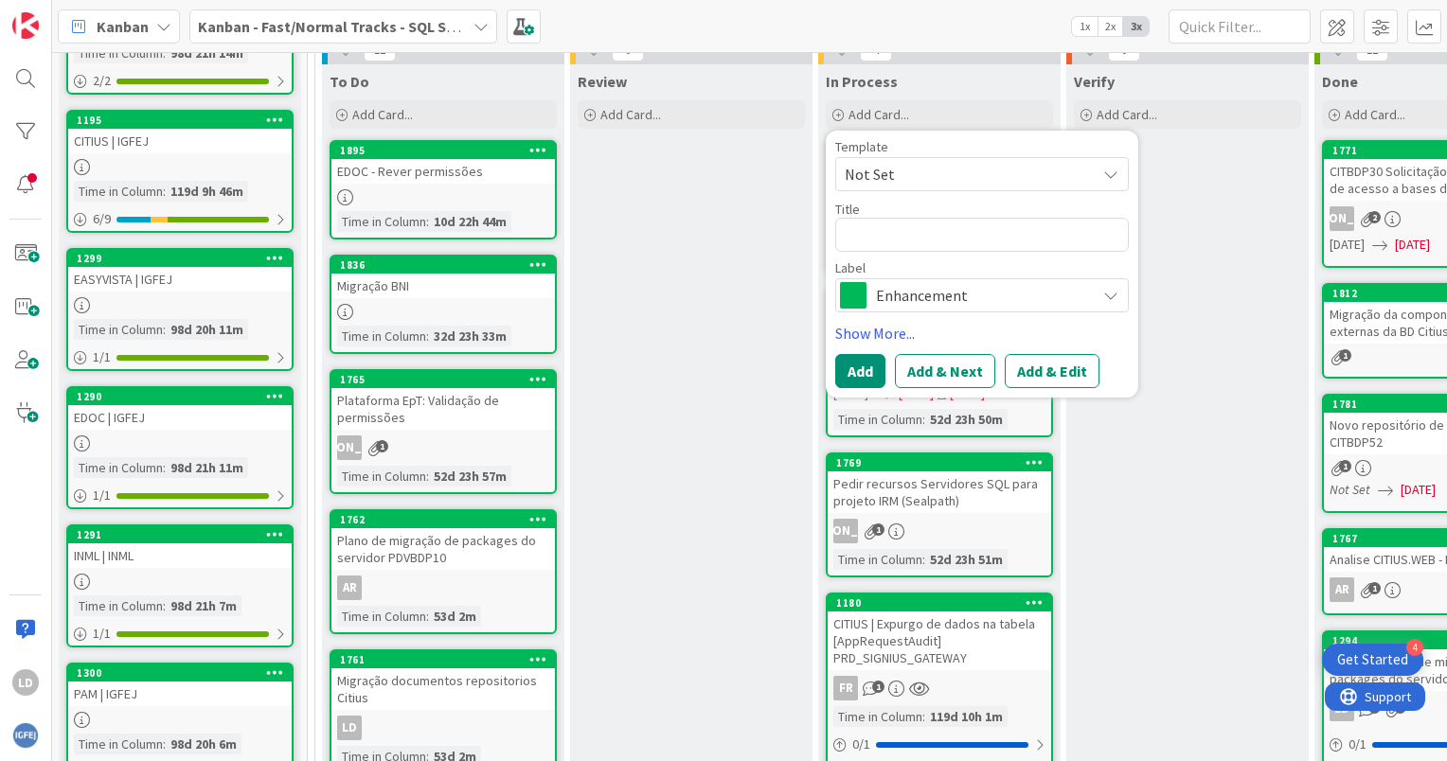
type textarea "x"
type textarea "A"
type textarea "x"
type textarea "A"
type textarea "x"
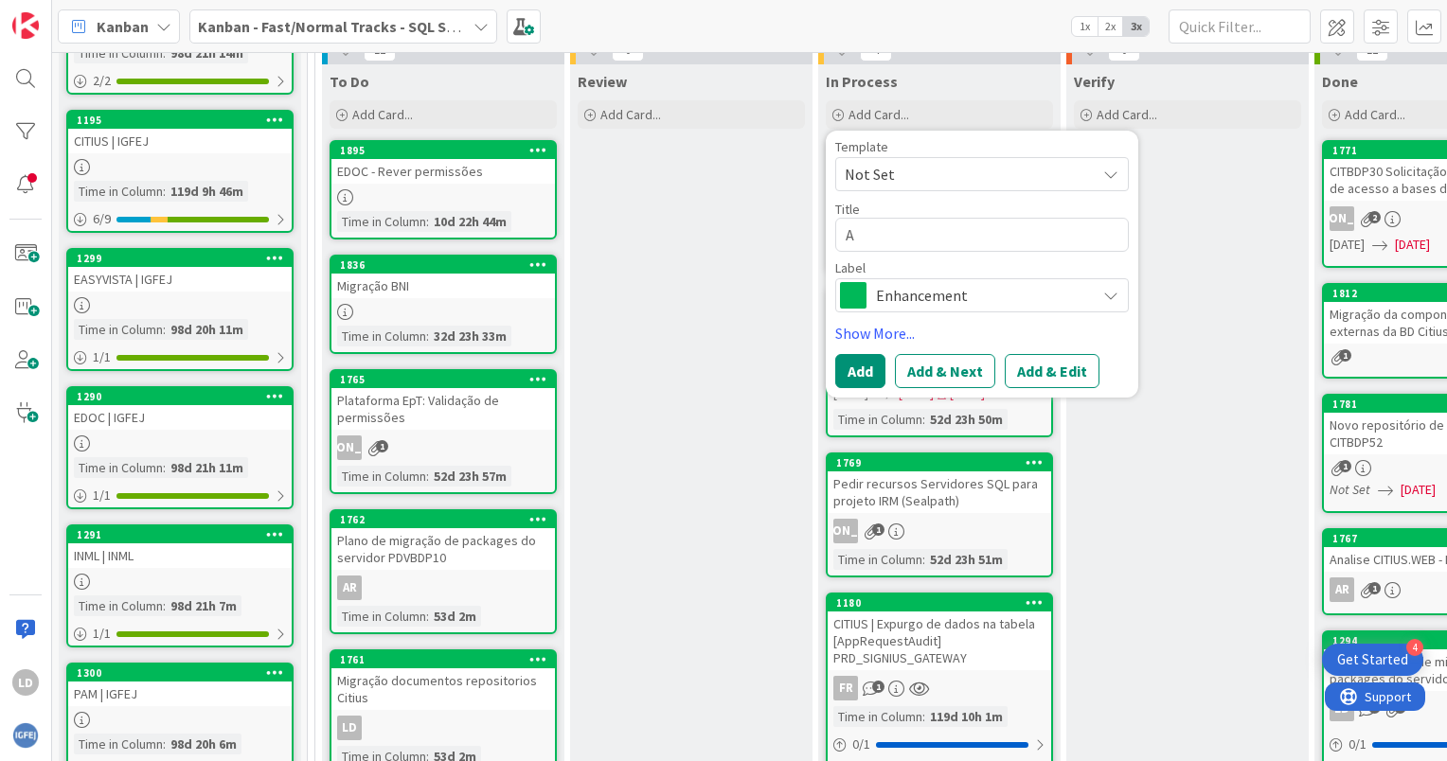
type textarea "Ac"
type textarea "x"
type textarea "Aco"
type textarea "x"
type textarea "Ac"
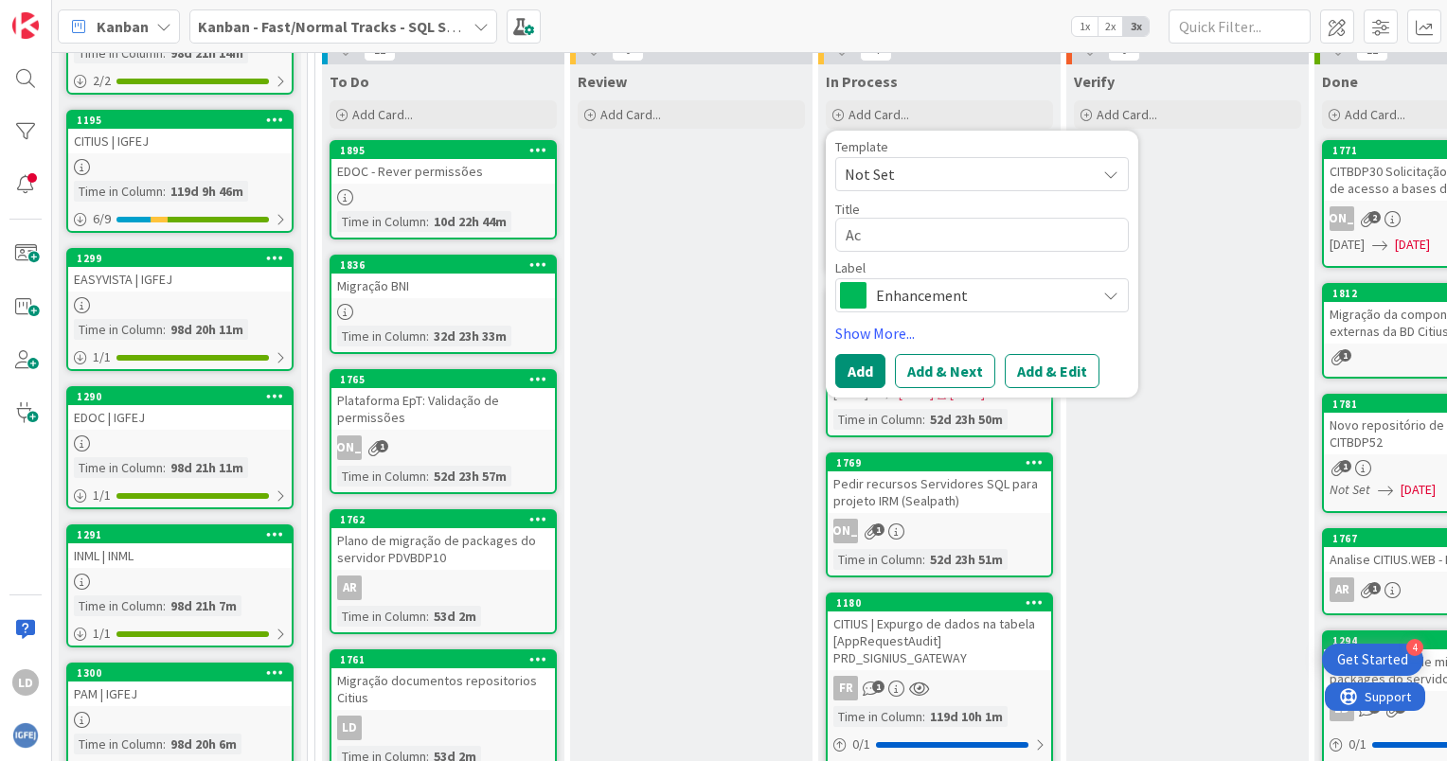
type textarea "x"
type textarea "A"
type textarea "x"
type textarea "U"
type textarea "x"
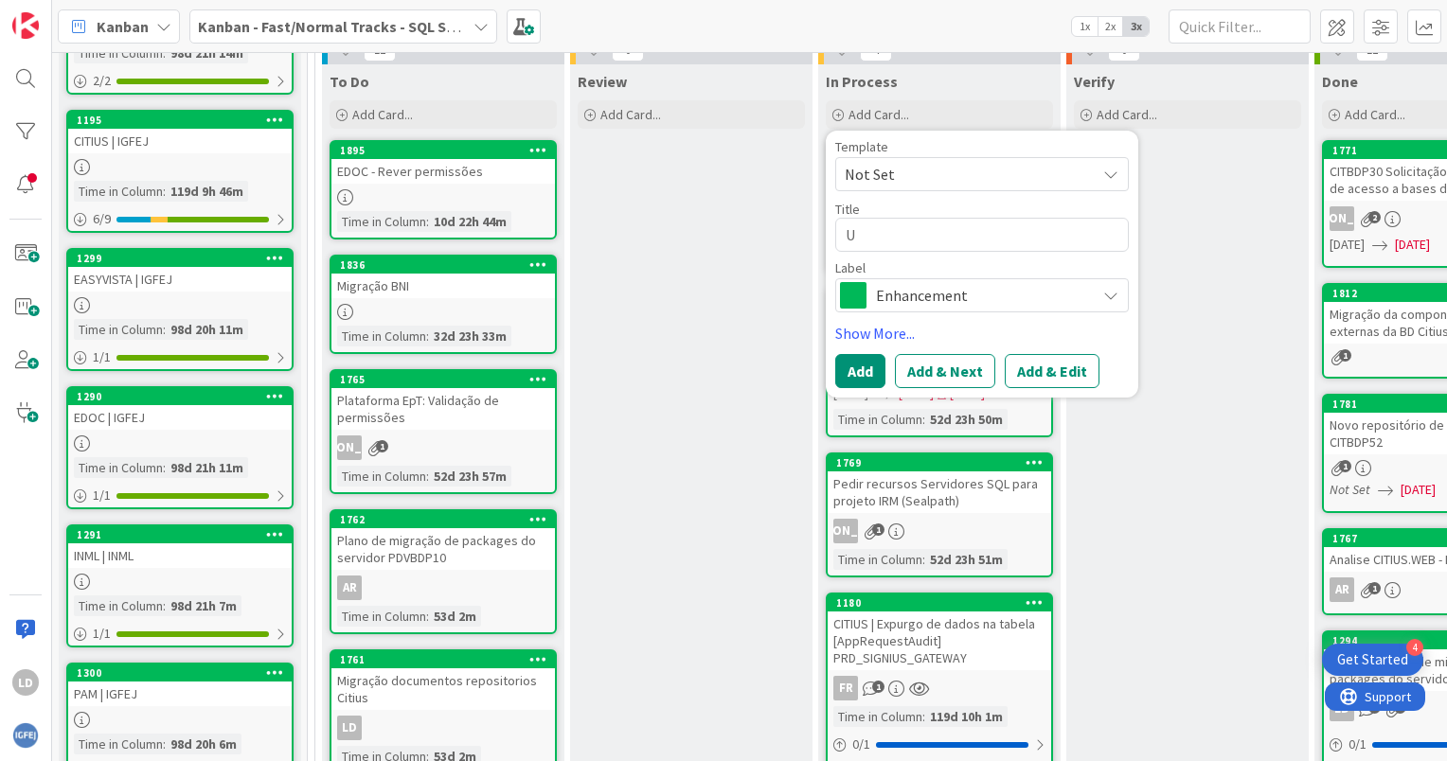
type textarea "Up"
type textarea "x"
type textarea "Upg"
type textarea "x"
type textarea "Upgr"
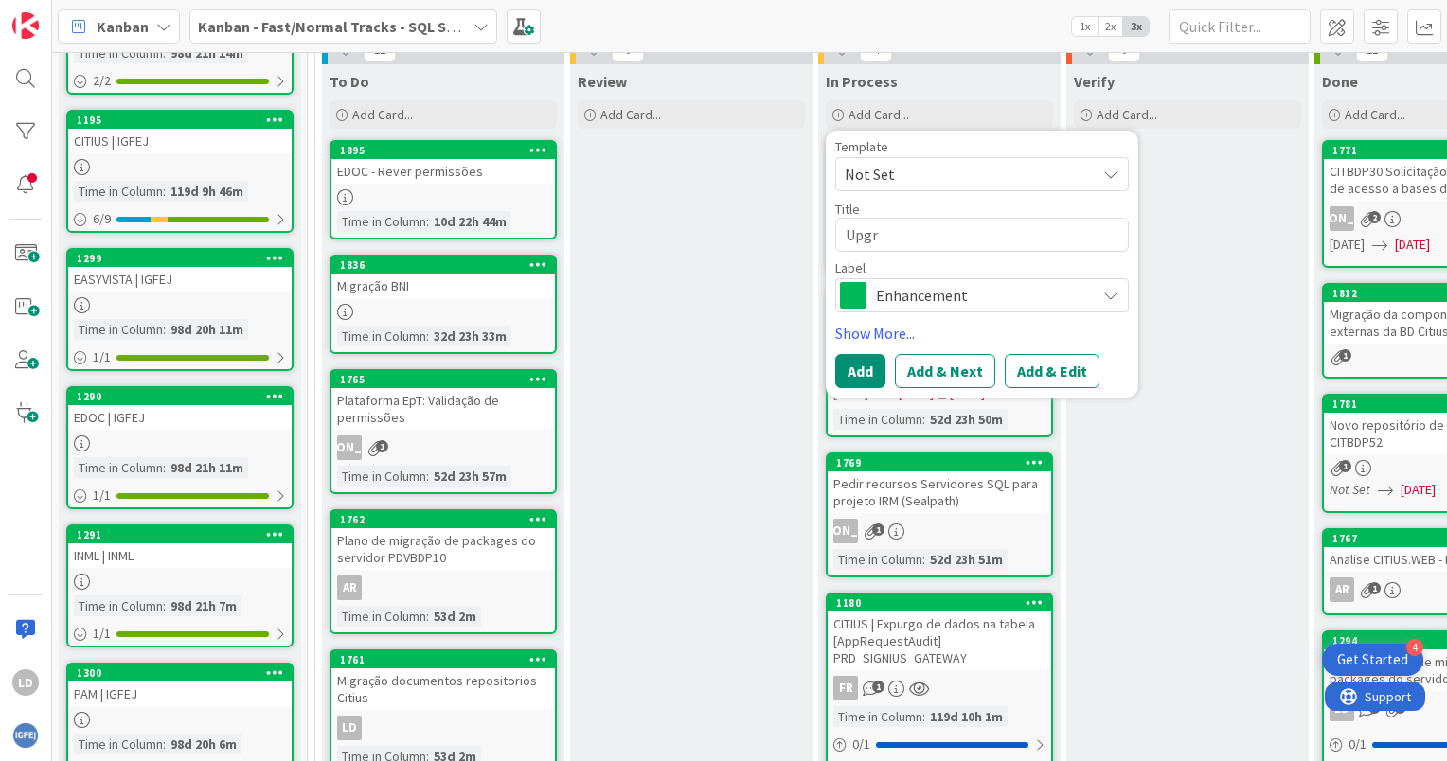
type textarea "x"
type textarea "Upgra"
type textarea "x"
type textarea "Upgrad"
type textarea "x"
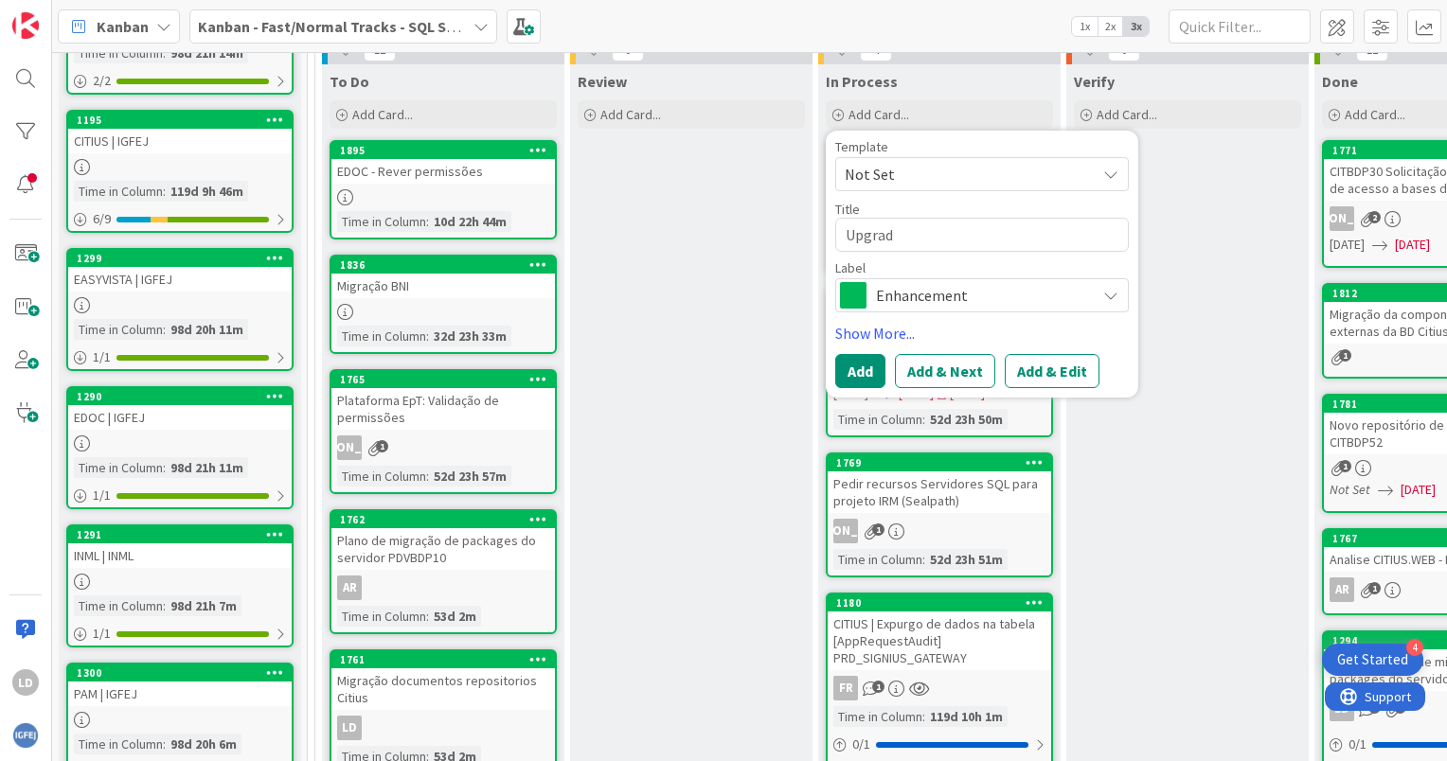
type textarea "Upgrade"
type textarea "x"
type textarea "Upgrade"
type textarea "x"
type textarea "Upgrade S"
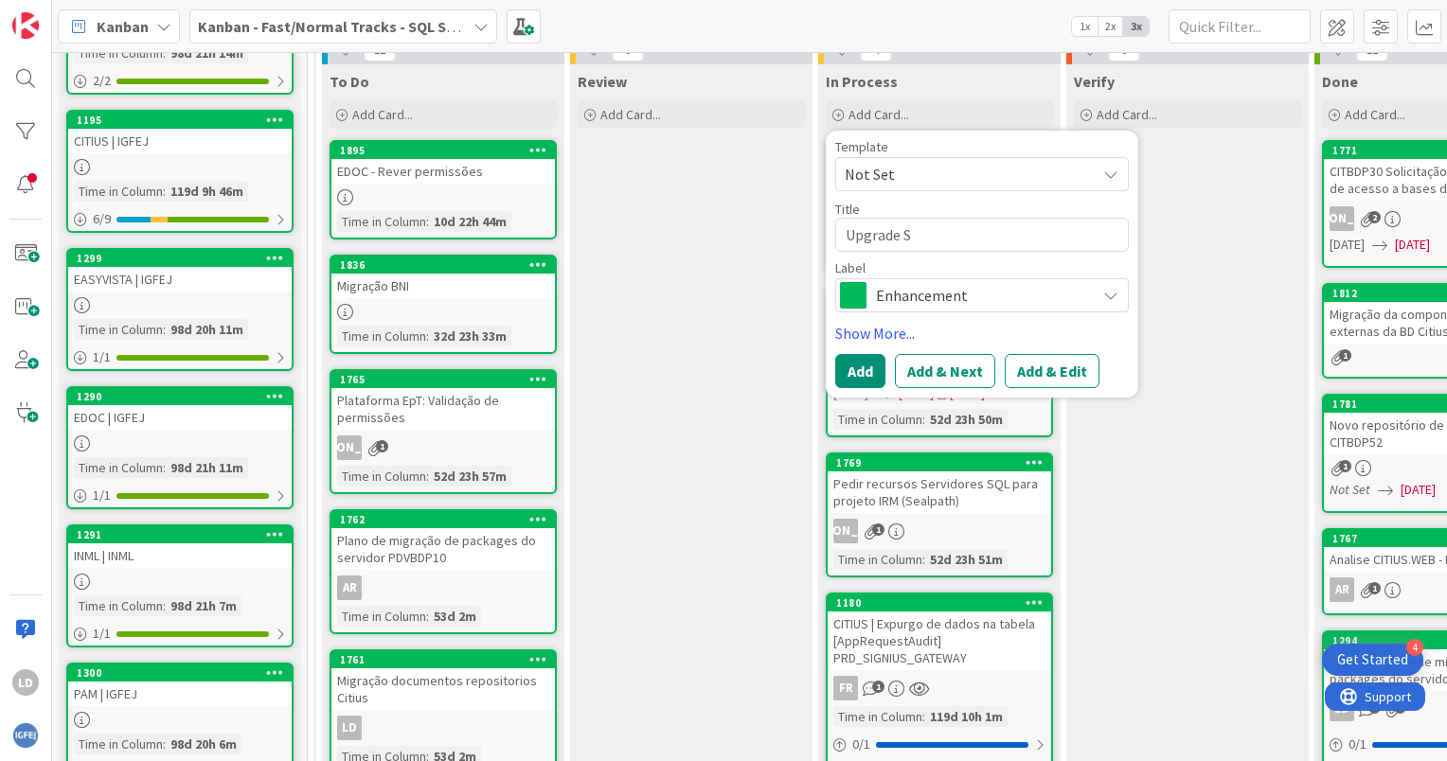
type textarea "x"
type textarea "Upgrade SQ"
type textarea "x"
type textarea "Upgrade SQL"
type textarea "x"
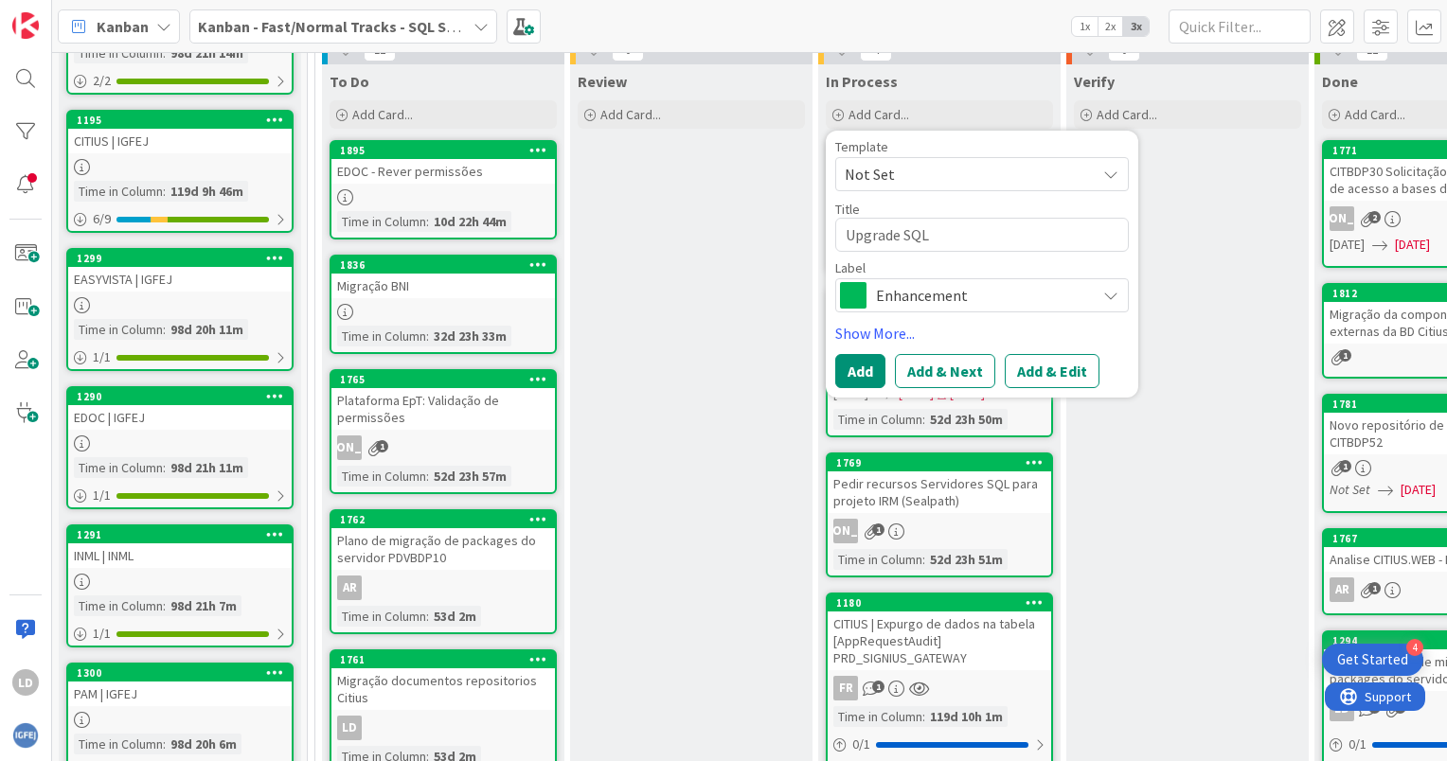
type textarea "Upgrade SQLS"
type textarea "x"
type textarea "Upgrade SQLS"
type textarea "x"
type textarea "Upgrade SQLS E"
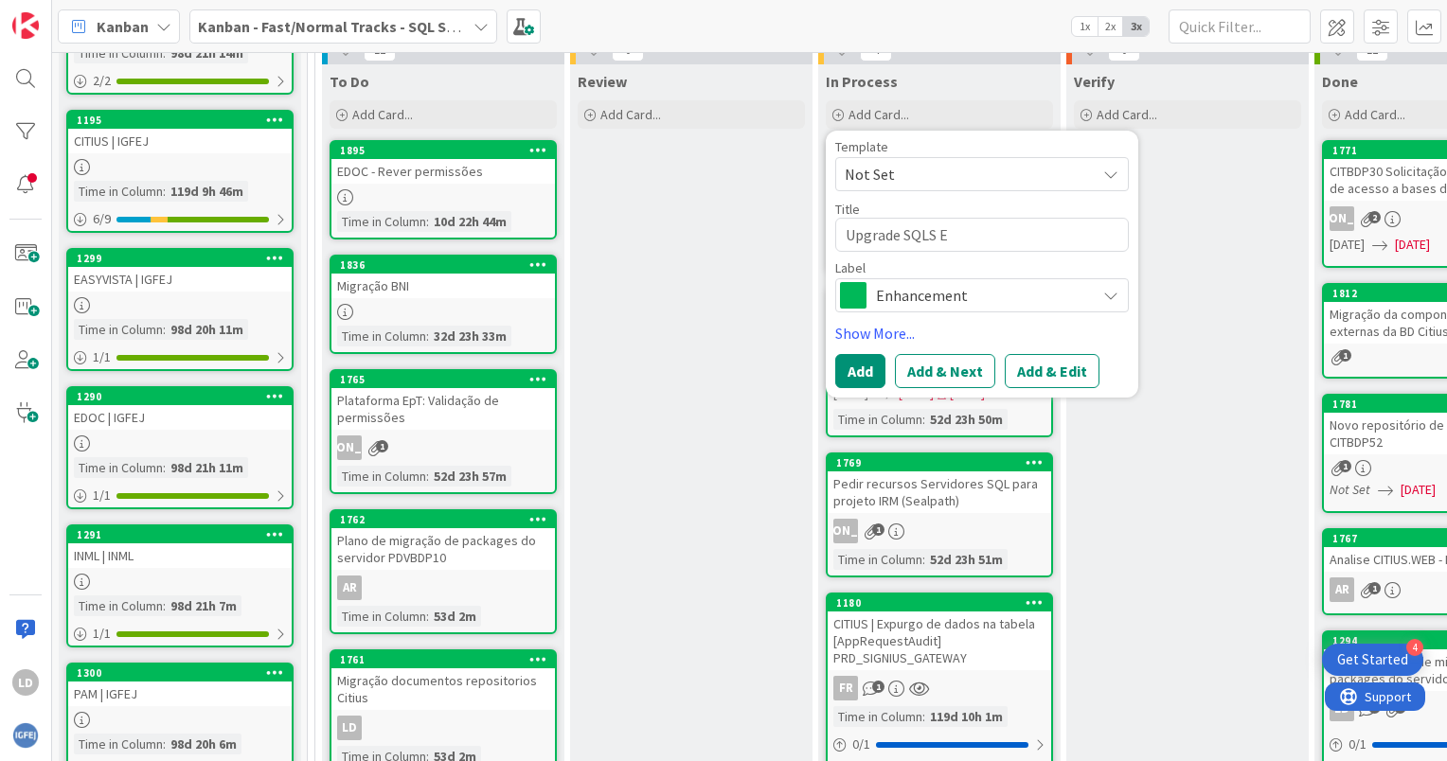
type textarea "x"
type textarea "Upgrade SQLS ER"
type textarea "x"
type textarea "Upgrade SQLS ERV"
type textarea "x"
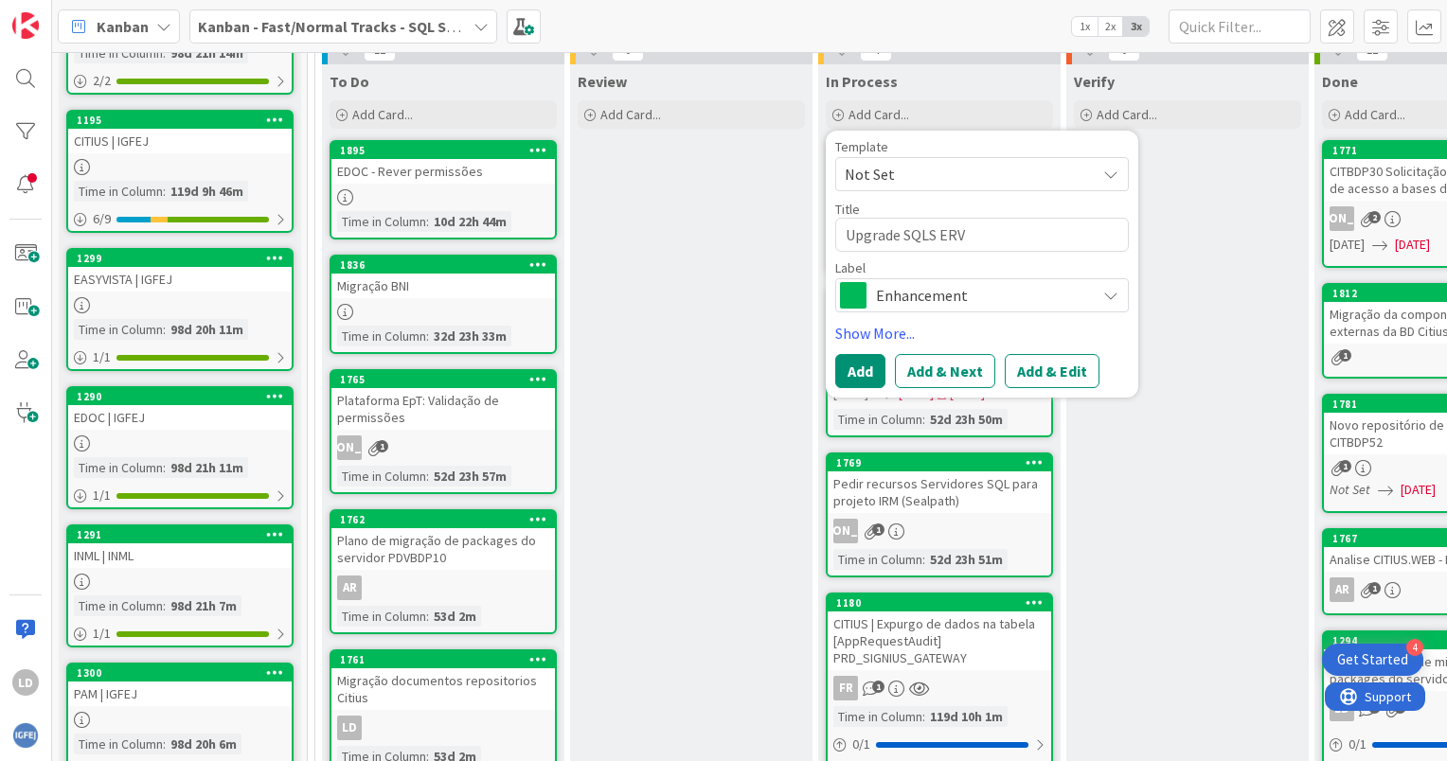
type textarea "Upgrade SQLS ERVE"
type textarea "x"
type textarea "Upgrade SQLS ERVER"
type textarea "x"
type textarea "Upgrade SQLS ERVER"
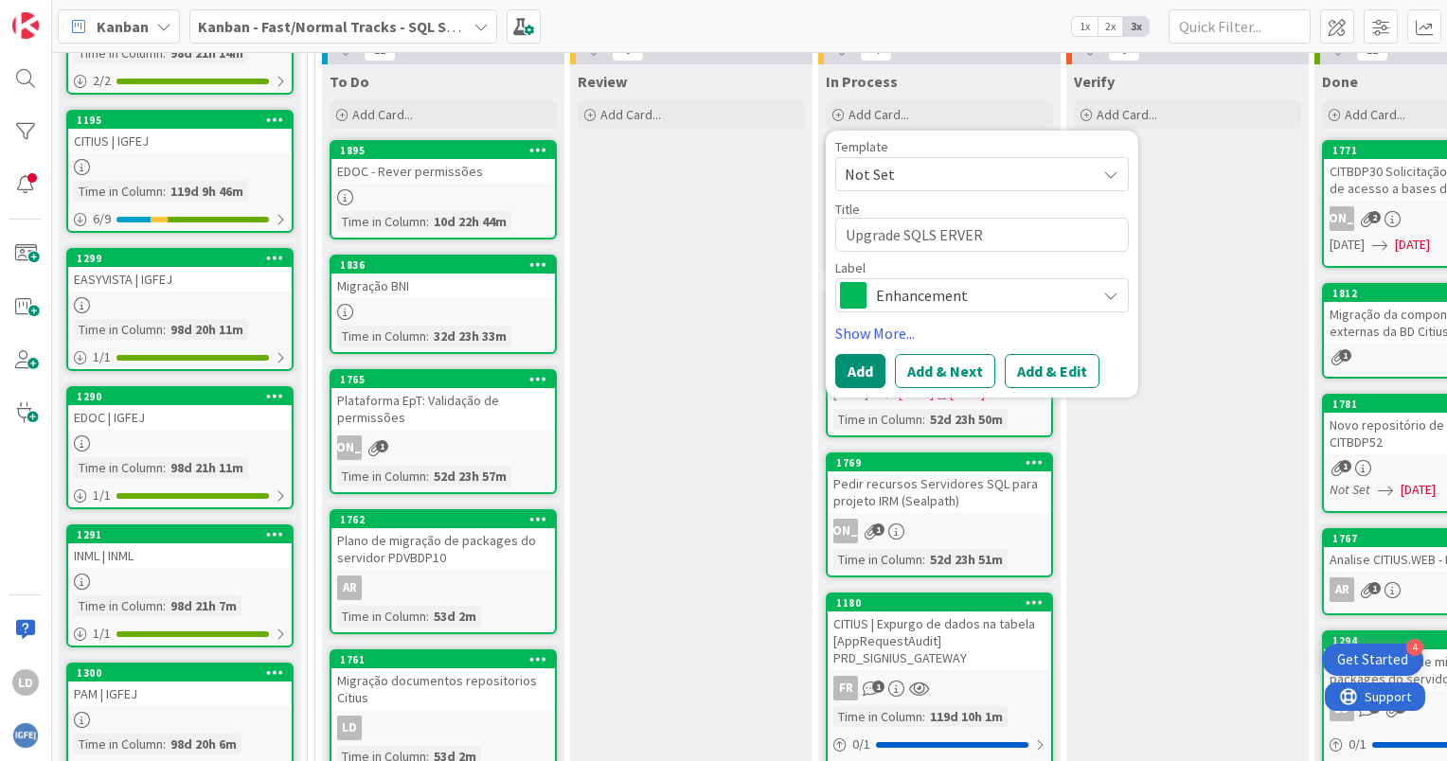
type textarea "x"
type textarea "Upgrade SQLS ERVER s"
type textarea "x"
type textarea "Upgrade SQLS ERVER se"
type textarea "x"
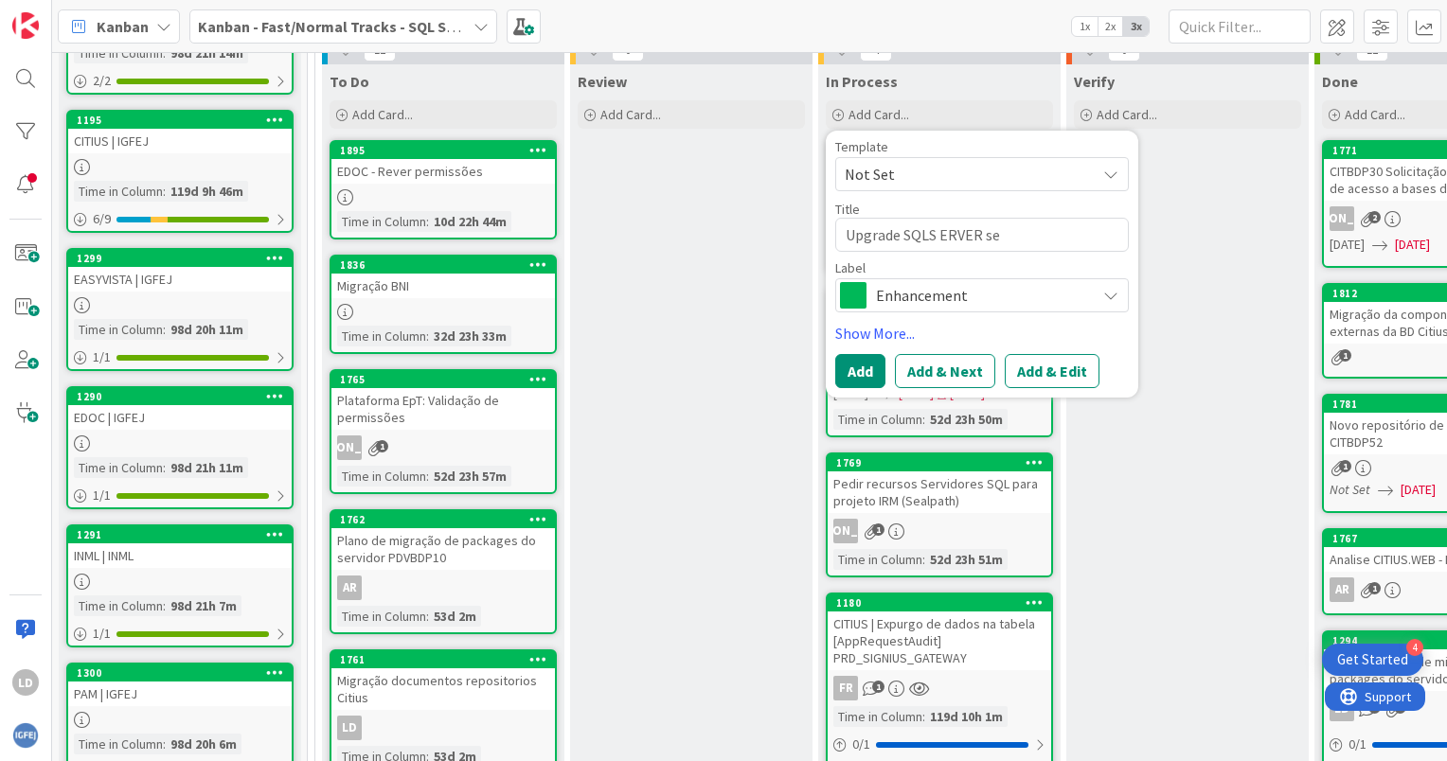
type textarea "Upgrade SQLS ERVER ser"
type textarea "x"
type textarea "Upgrade SQLS ERVER serv"
type textarea "x"
type textarea "Upgrade SQLS ERVER servi"
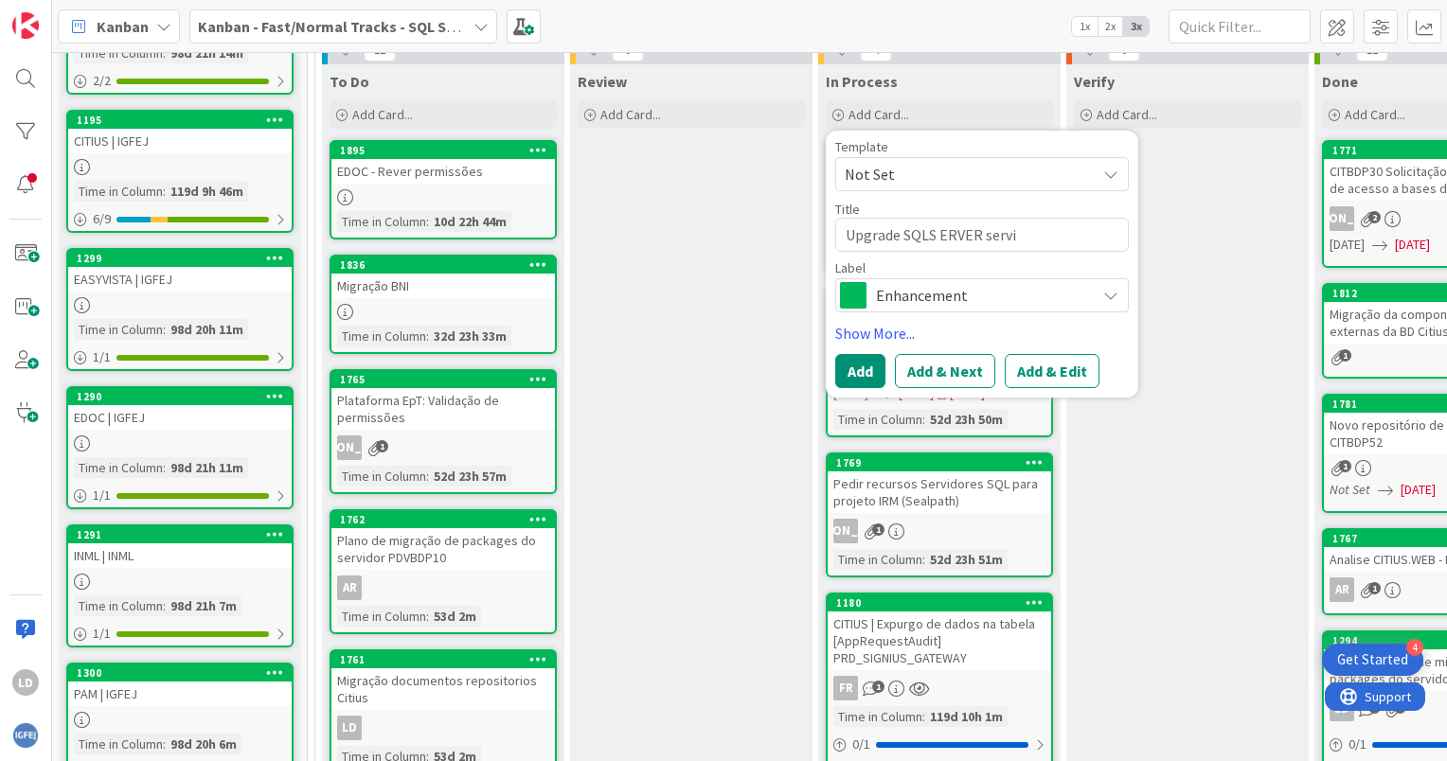
type textarea "x"
type textarea "Upgrade SQLS ERVER servid"
type textarea "x"
type textarea "Upgrade SQLS ERVER servido"
type textarea "x"
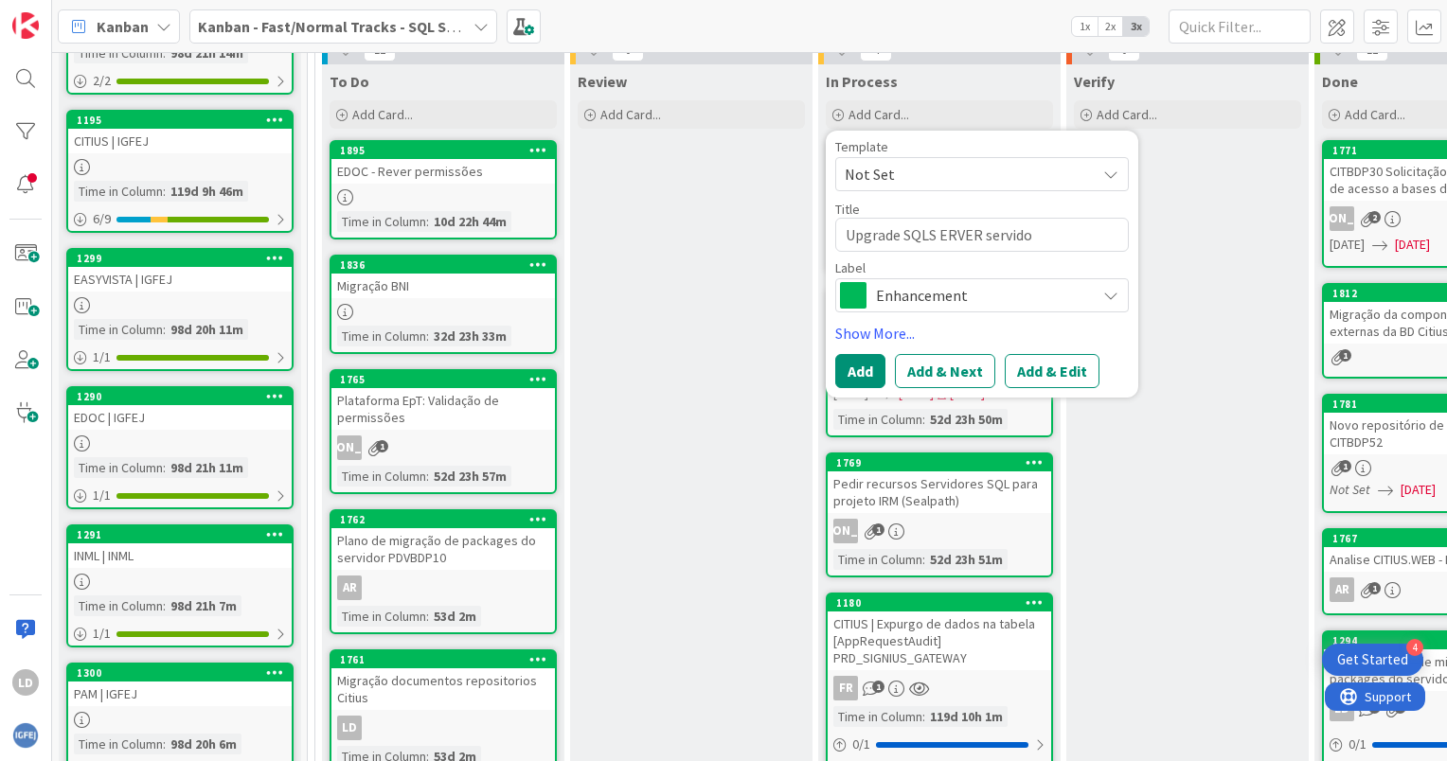
type textarea "Upgrade SQLS ERVER servidor"
type textarea "x"
type textarea "Upgrade SQLS ERVER servidor"
type textarea "x"
type textarea "Upgrade SQLS ERVER servidor E"
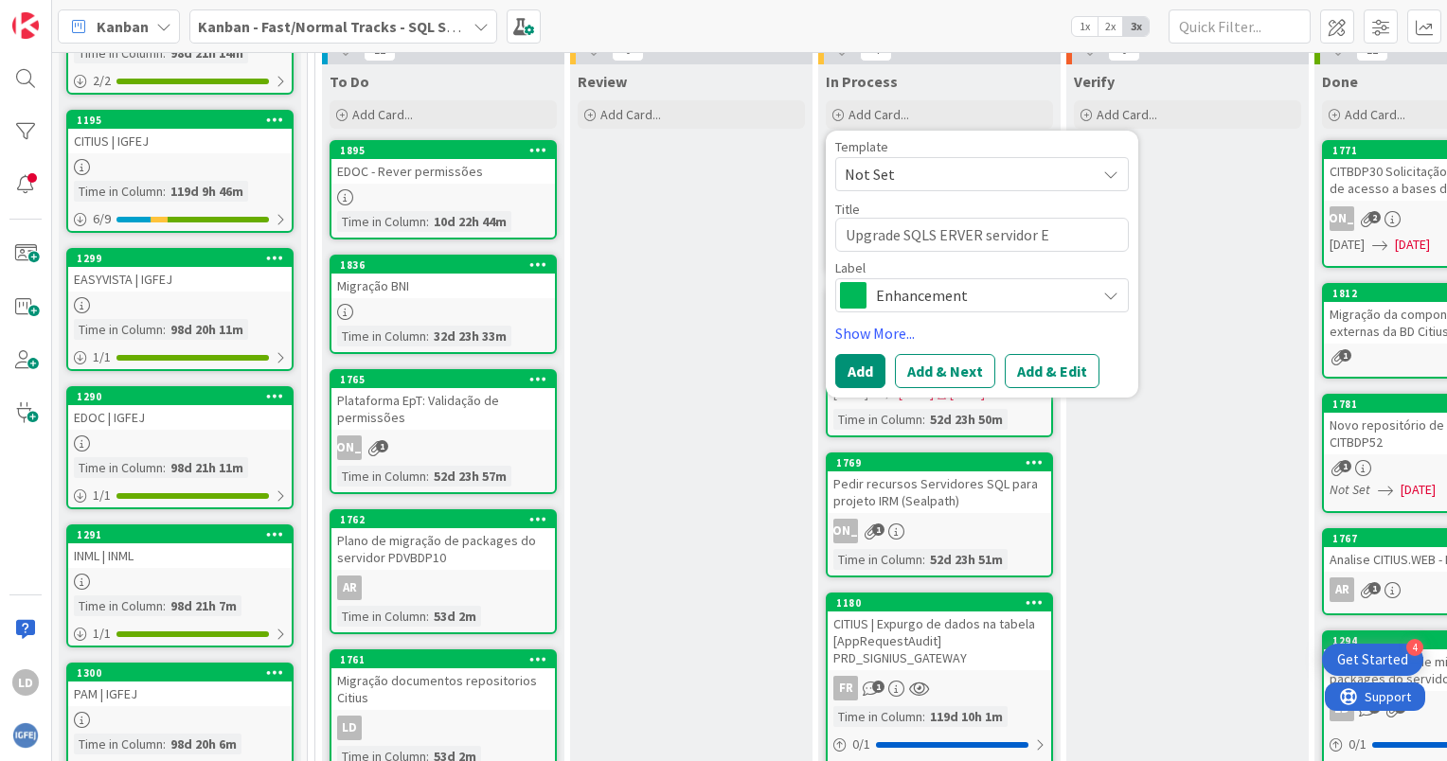
type textarea "x"
type textarea "Upgrade SQLS ERVER servidor EA"
type textarea "x"
type textarea "Upgrade SQLS ERVER servidor EAS"
type textarea "x"
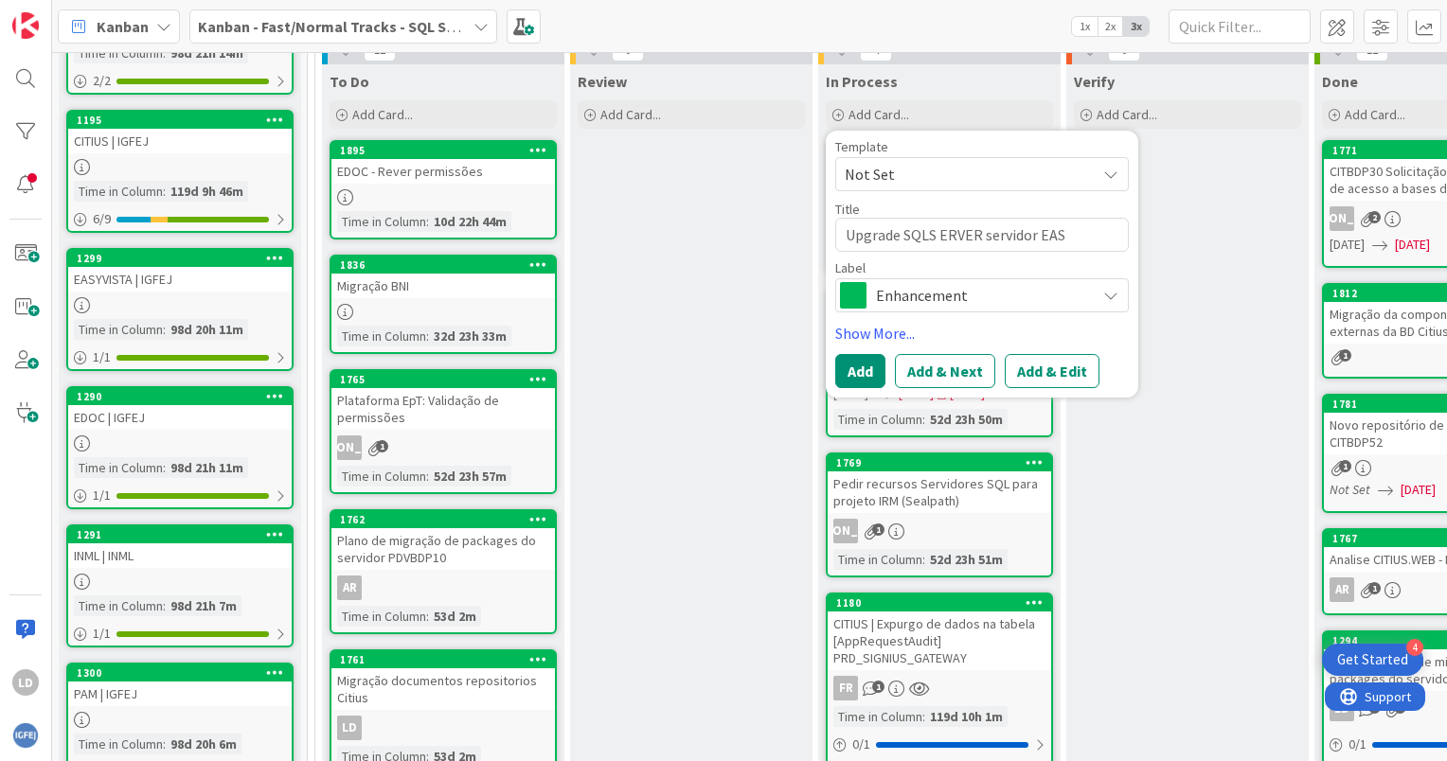
type textarea "Upgrade SQLS ERVER servidor EASY"
type textarea "x"
type textarea "Upgrade SQLS ERVER servidor EASYV"
type textarea "x"
type textarea "Upgrade SQLS ERVER servidor EASYVI"
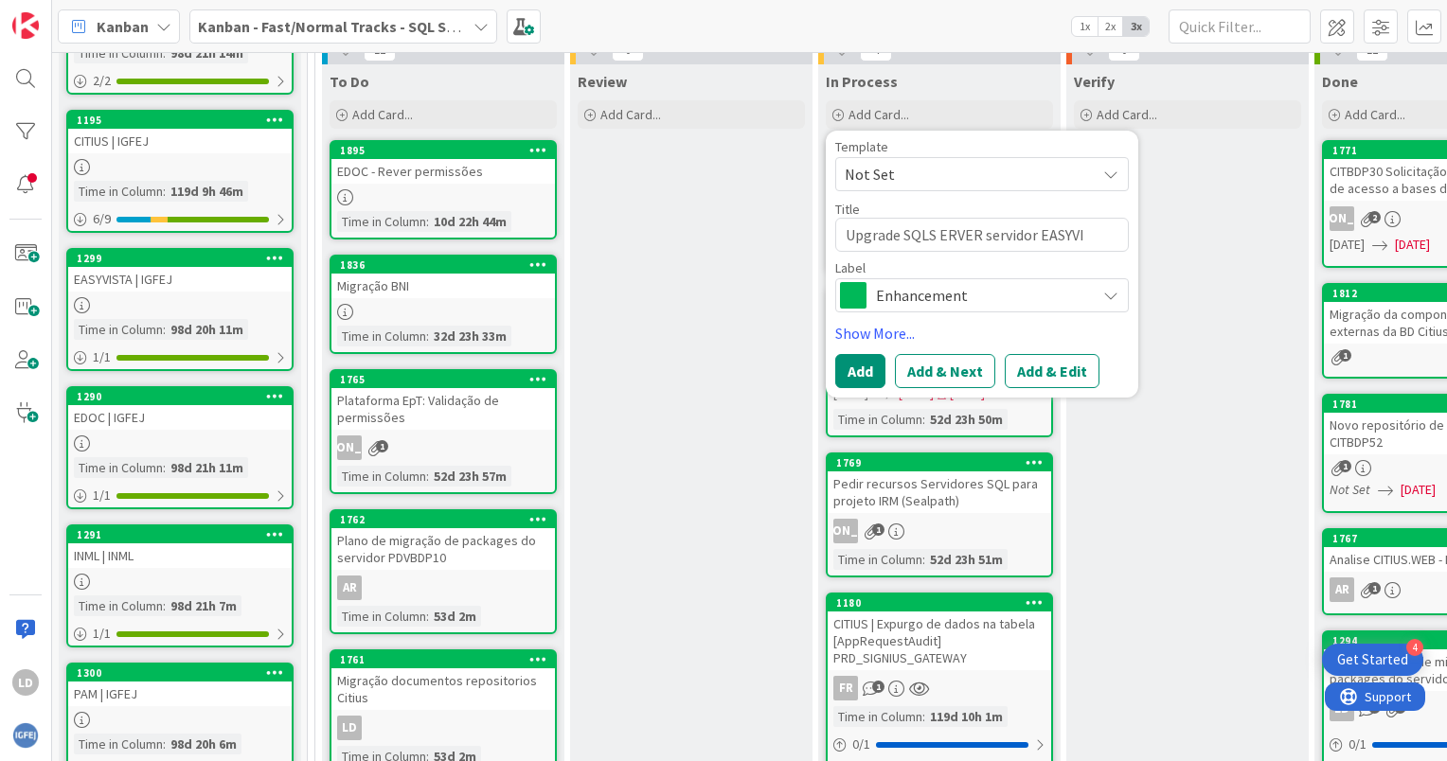
type textarea "x"
type textarea "Upgrade SQLS ERVER servidor EASYVIS"
type textarea "x"
type textarea "Upgrade SQLS ERVER servidor EASYVIST"
type textarea "x"
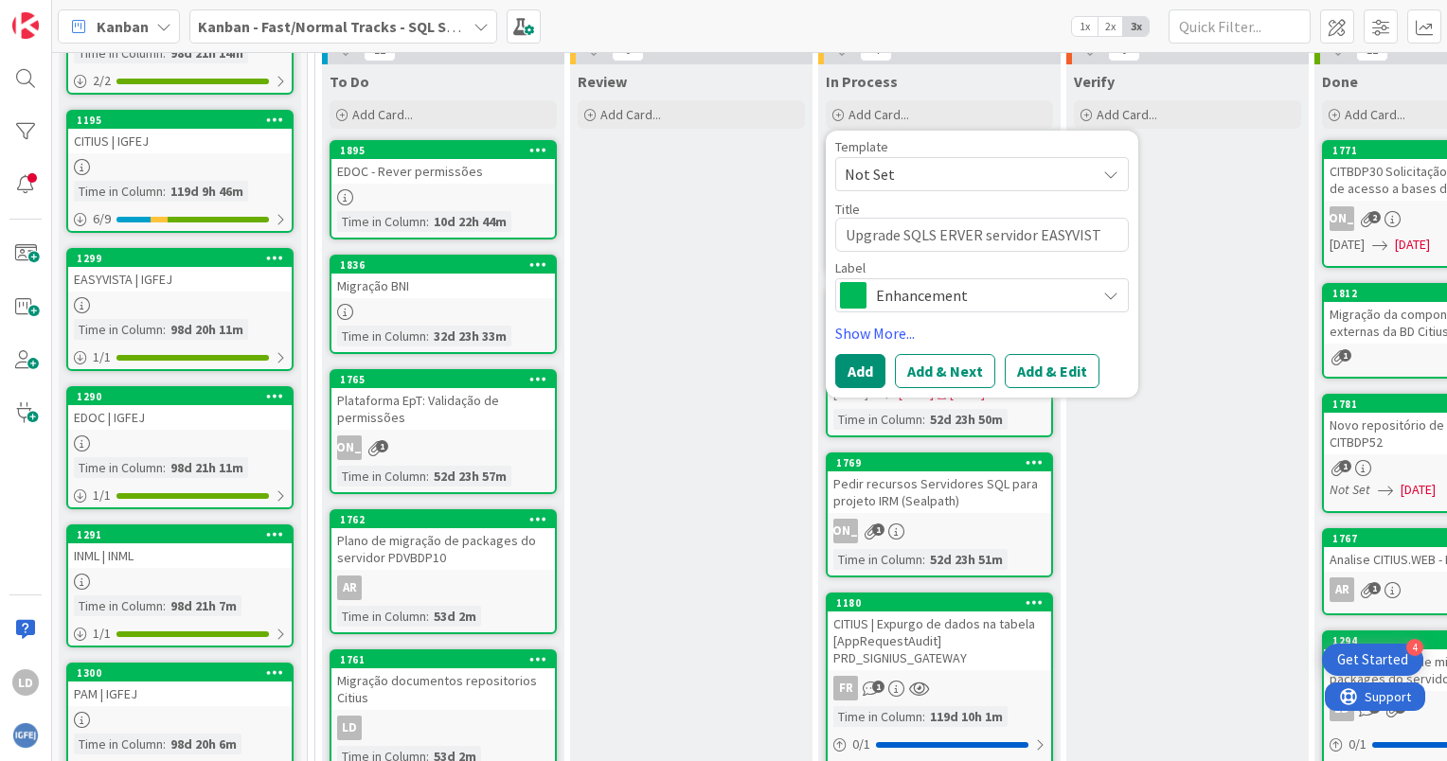
type textarea "Upgrade SQLS ERVER servidor EASYVISTA"
type textarea "x"
type textarea "Upgrade SQLS ERVER servidor EASYVISTA"
click at [993, 227] on textarea "Upgrade SQLS ERVER servidor EASYVISTA" at bounding box center [982, 235] width 294 height 34
type textarea "x"
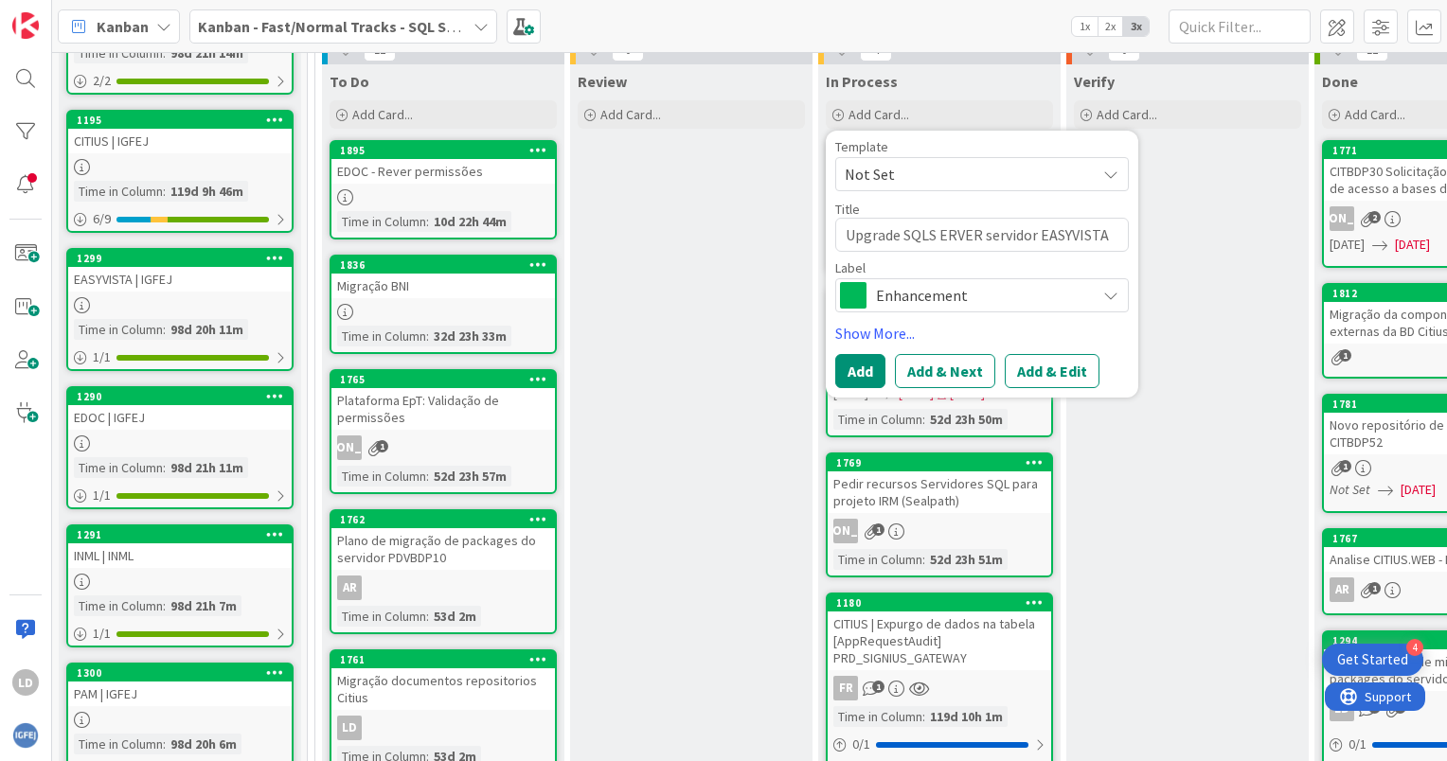
type textarea "Upgrade SQLS ERVER ervidor EASYVISTA"
type textarea "x"
type textarea "Upgrade SQLS ERVER servidor EASYVISTA"
type textarea "x"
type textarea "Upgrade SQLS ERVER ervidor EASYVISTA"
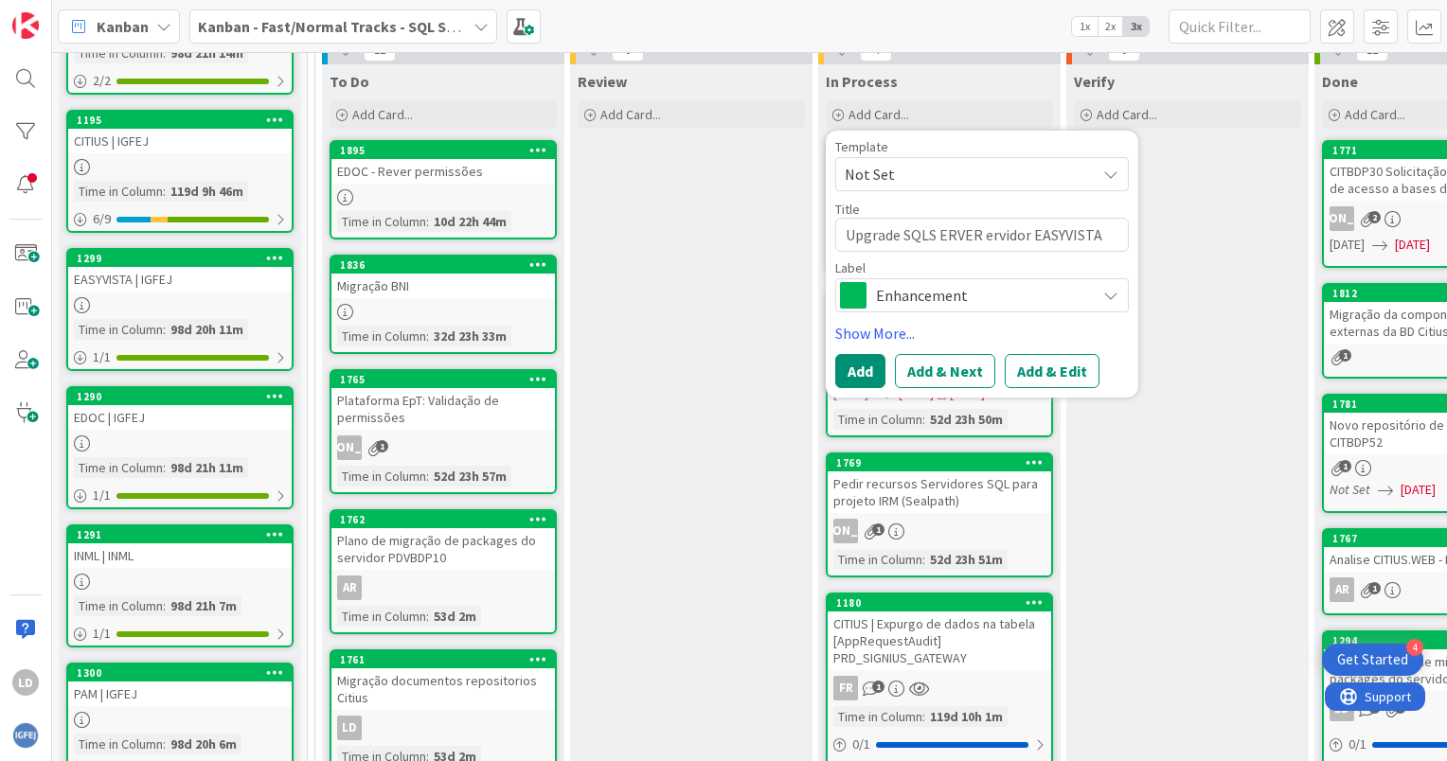
type textarea "x"
type textarea "Upgrade SQLS ERVER servidor EASYVISTA"
type textarea "x"
type textarea "Upgrade SQLS ERVER ervidor EASYVISTA"
type textarea "x"
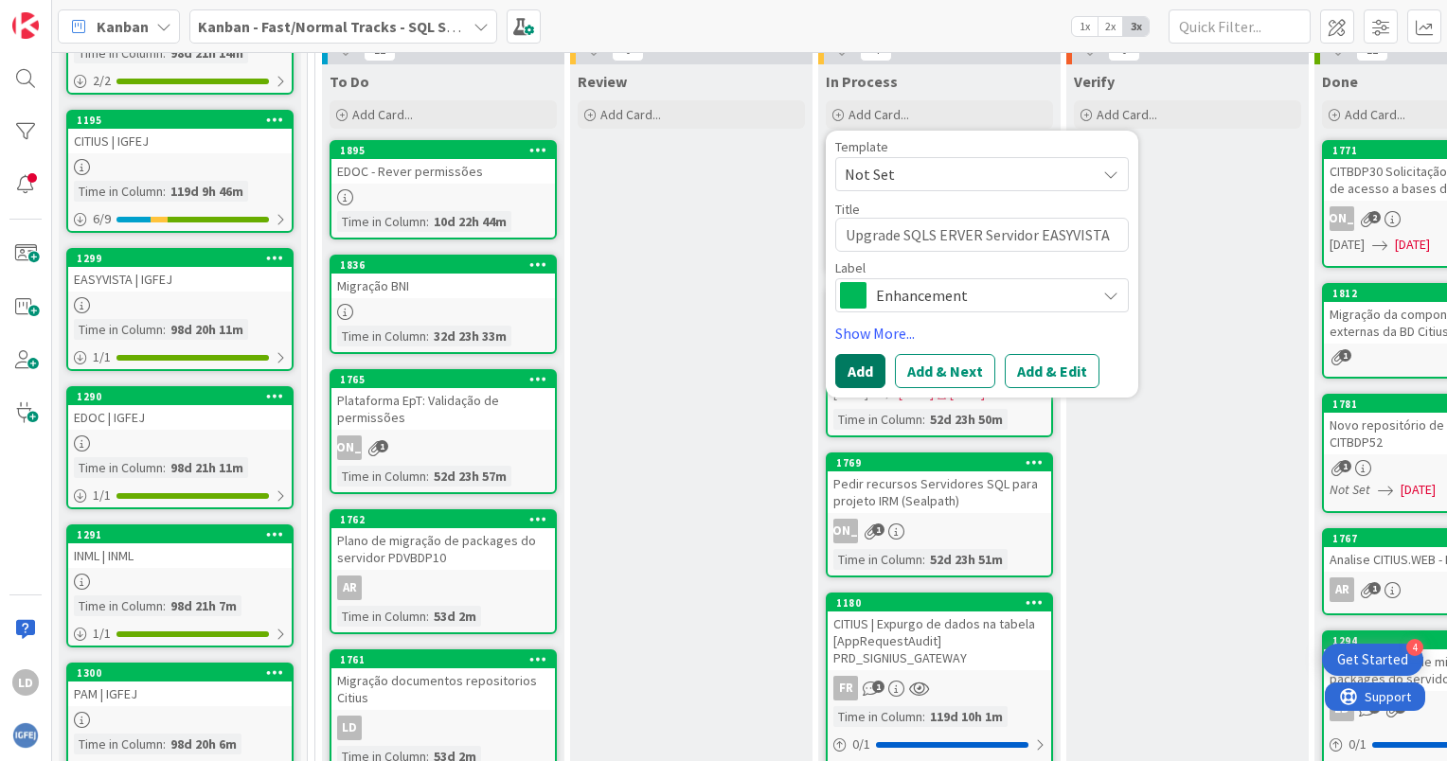
type textarea "Upgrade SQLS ERVER Servidor EASYVISTA"
click at [864, 369] on button "Add" at bounding box center [860, 371] width 50 height 34
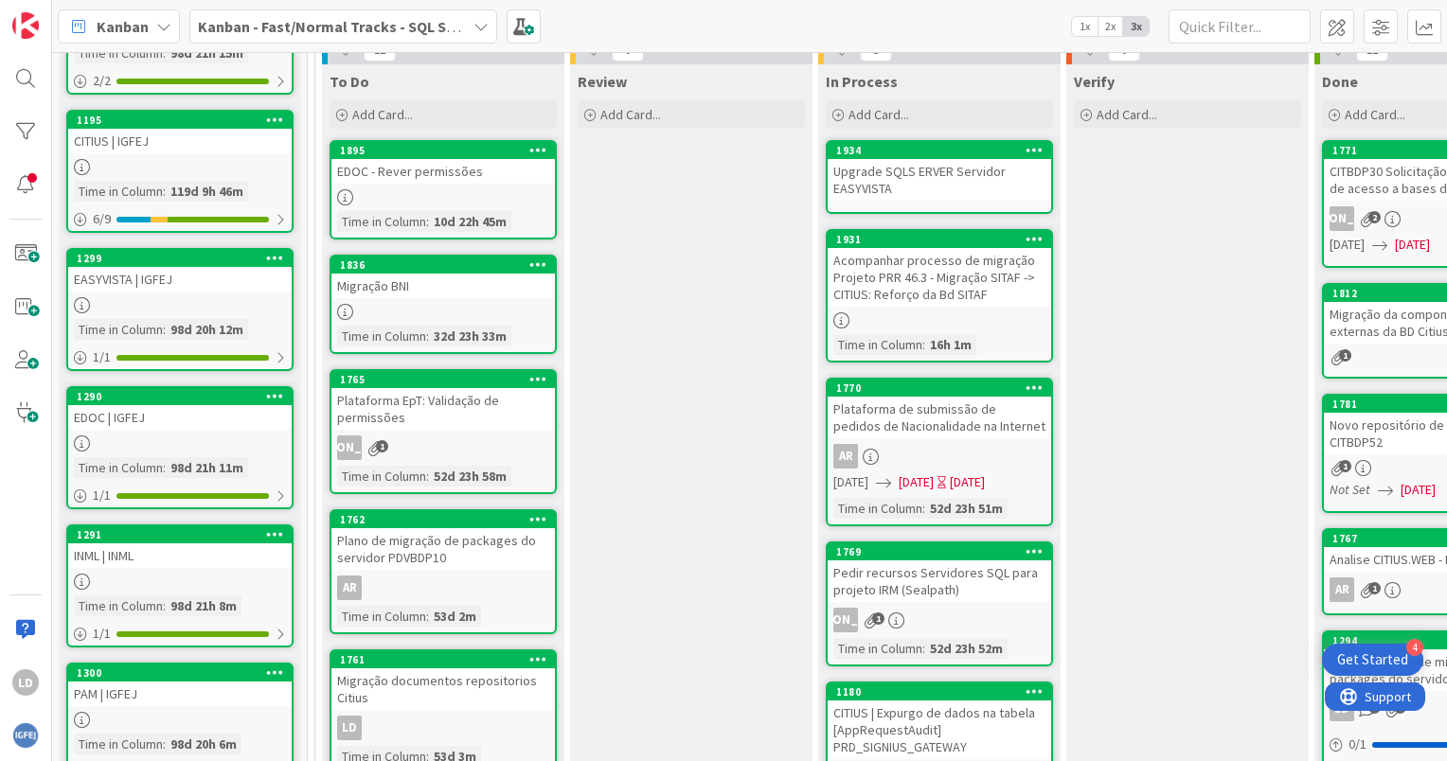
click at [882, 177] on div "Upgrade SQLS ERVER Servidor EASYVISTA" at bounding box center [939, 180] width 223 height 42
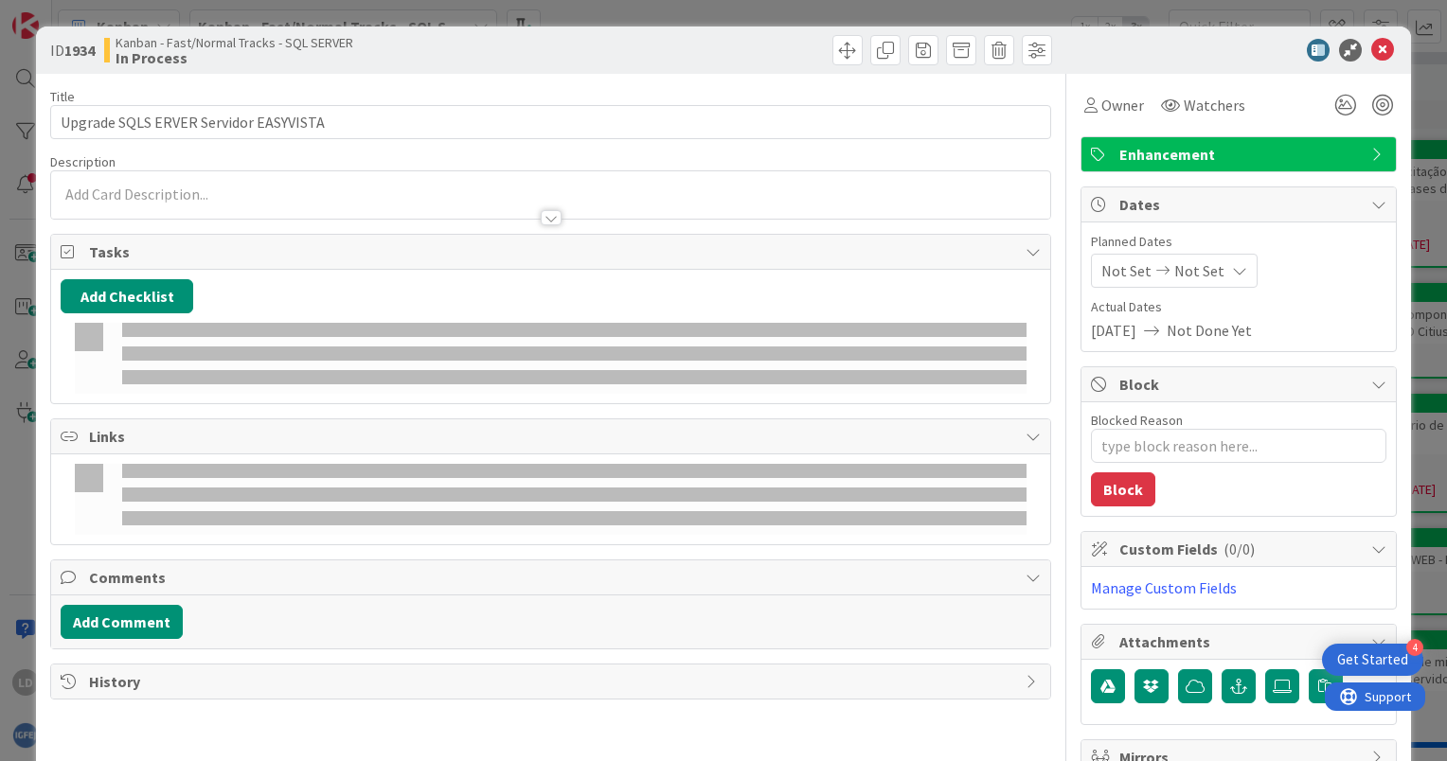
type textarea "x"
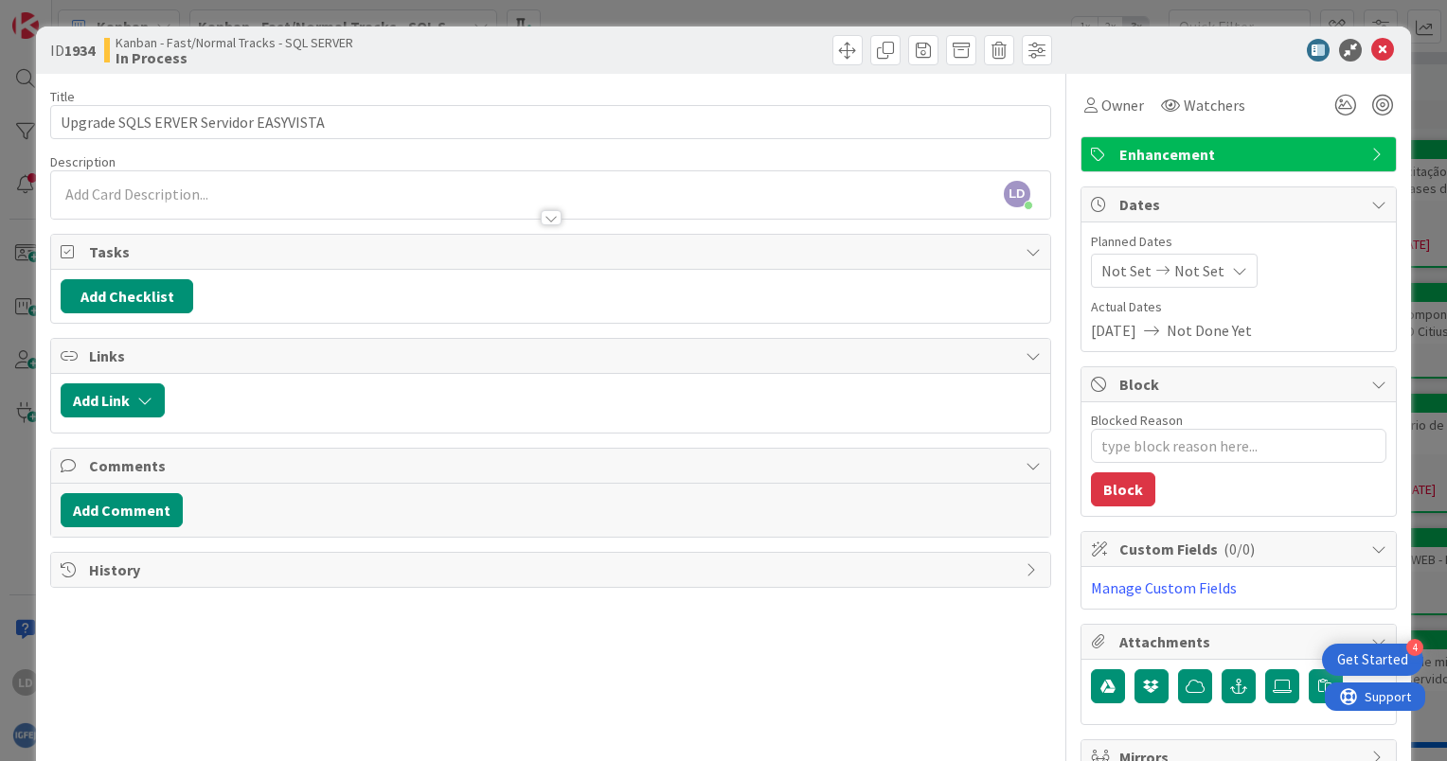
click at [207, 188] on div "[PERSON_NAME] just joined" at bounding box center [550, 194] width 999 height 47
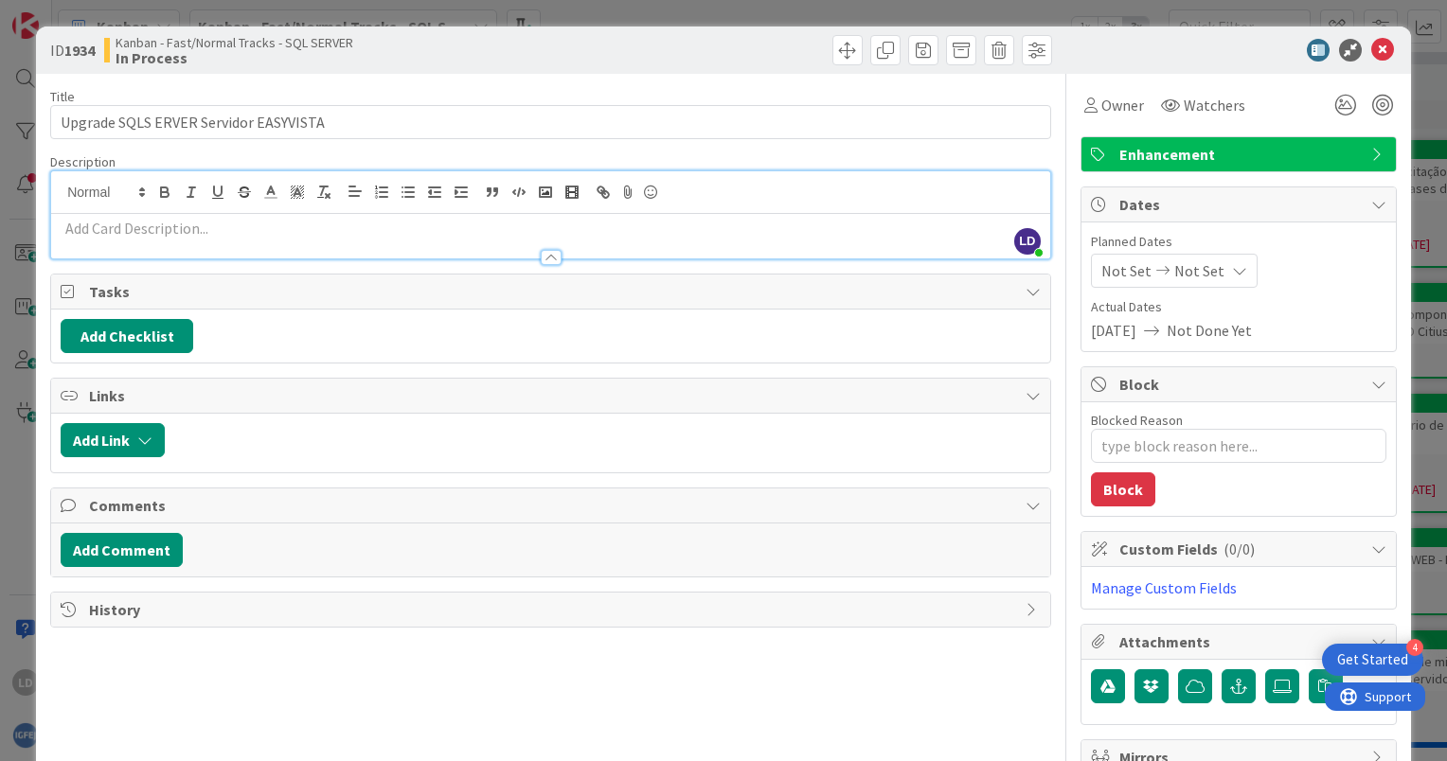
click at [1118, 269] on span "Not Set" at bounding box center [1126, 270] width 50 height 23
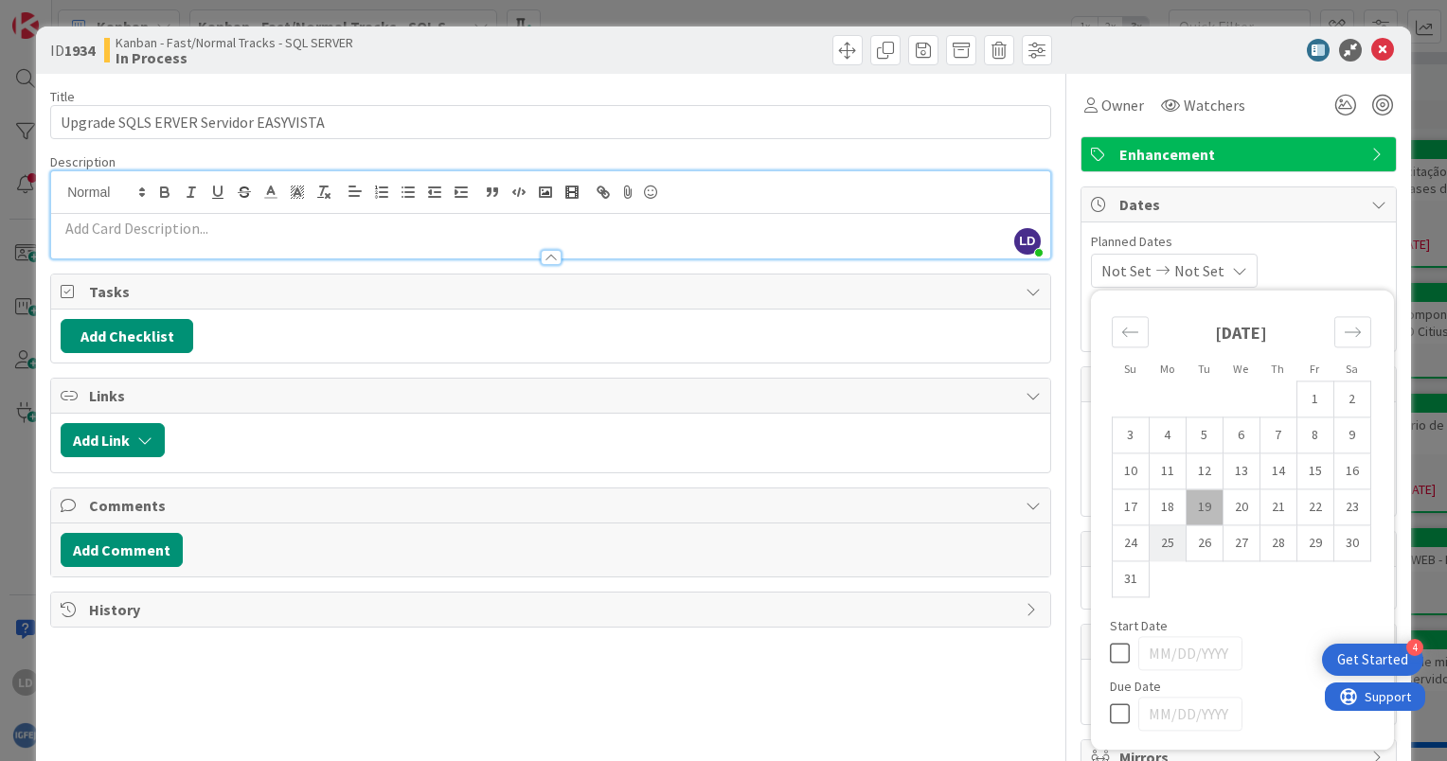
click at [1152, 545] on td "25" at bounding box center [1167, 544] width 37 height 36
type input "[DATE]"
type textarea "x"
click at [1153, 544] on td "25" at bounding box center [1167, 544] width 37 height 36
type input "[DATE]"
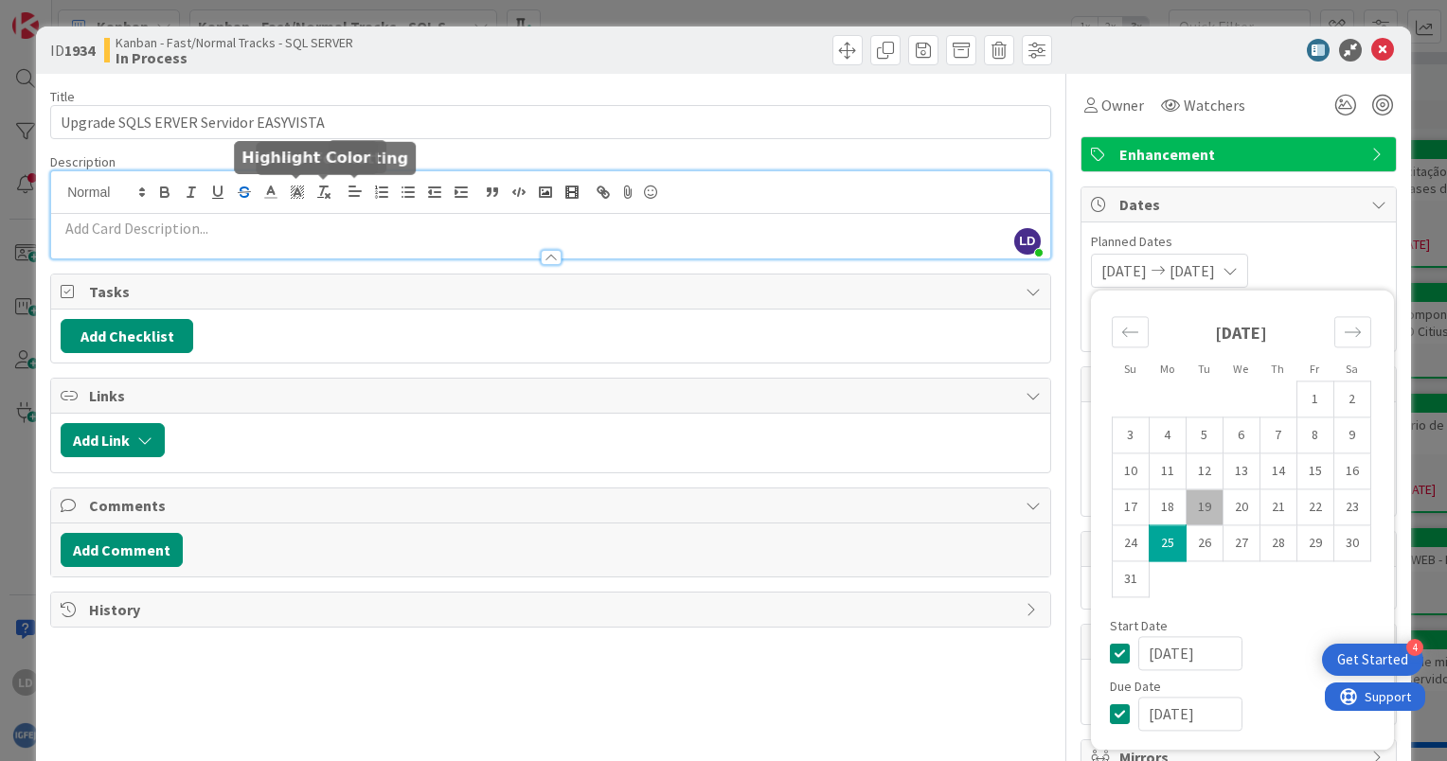
type textarea "x"
click at [152, 229] on p at bounding box center [551, 229] width 980 height 22
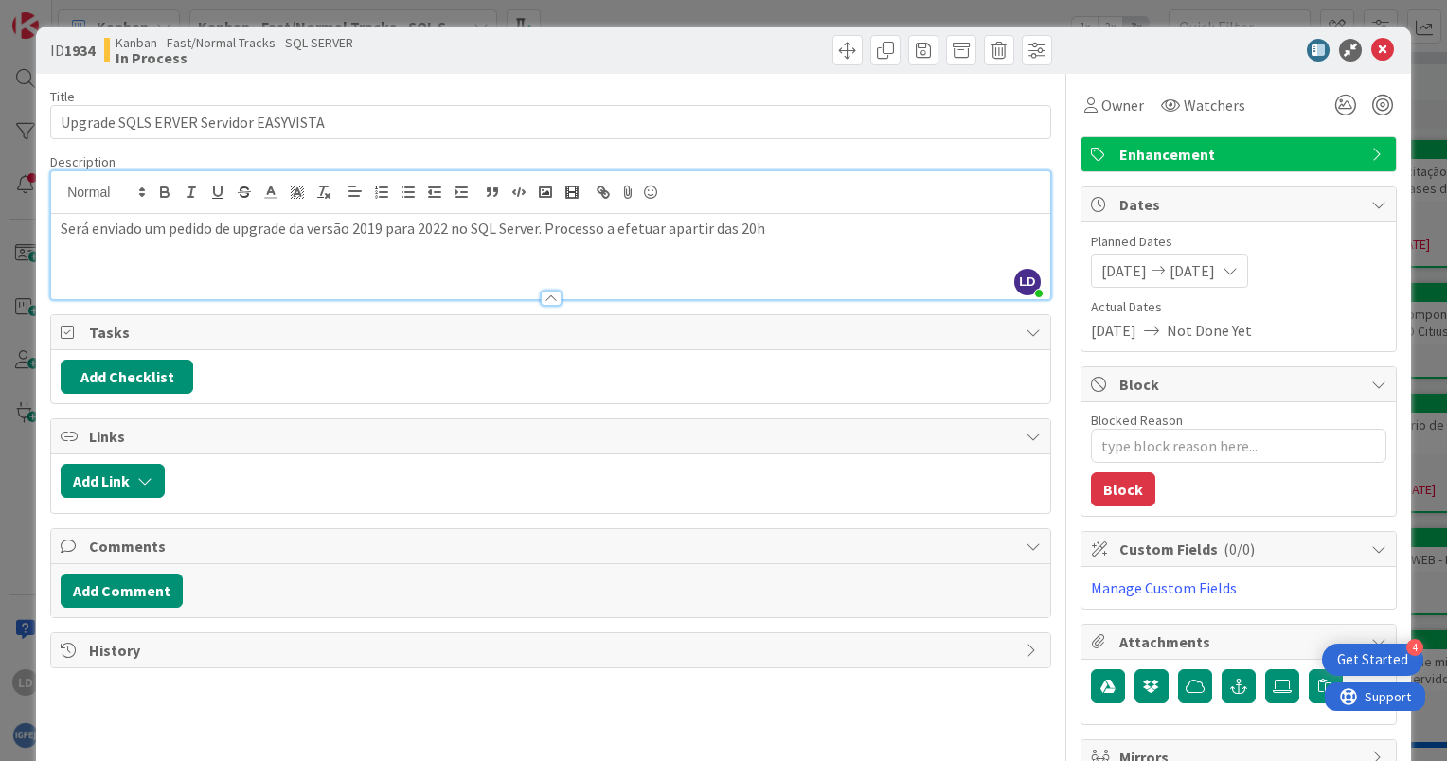
click at [918, 155] on div "Description" at bounding box center [550, 161] width 1001 height 17
click at [1119, 50] on div at bounding box center [1229, 50] width 335 height 23
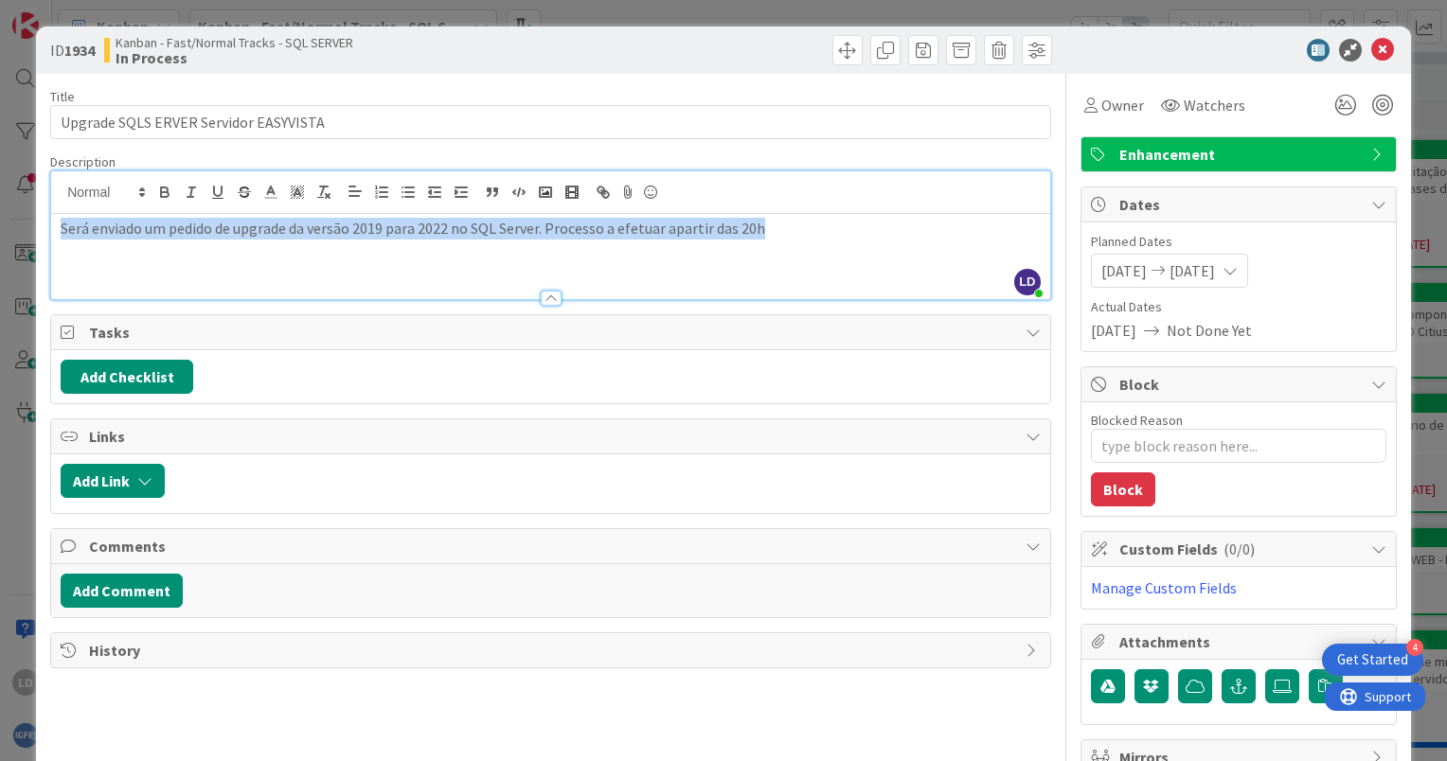
drag, startPoint x: 806, startPoint y: 223, endPoint x: 56, endPoint y: 241, distance: 750.2
click at [56, 241] on div "Será enviado um pedido de upgrade da versão 2019 para 2022 no SQL Server. Proce…" at bounding box center [550, 256] width 999 height 85
copy p "Será enviado um pedido de upgrade da versão 2019 para 2022 no SQL Server. Proce…"
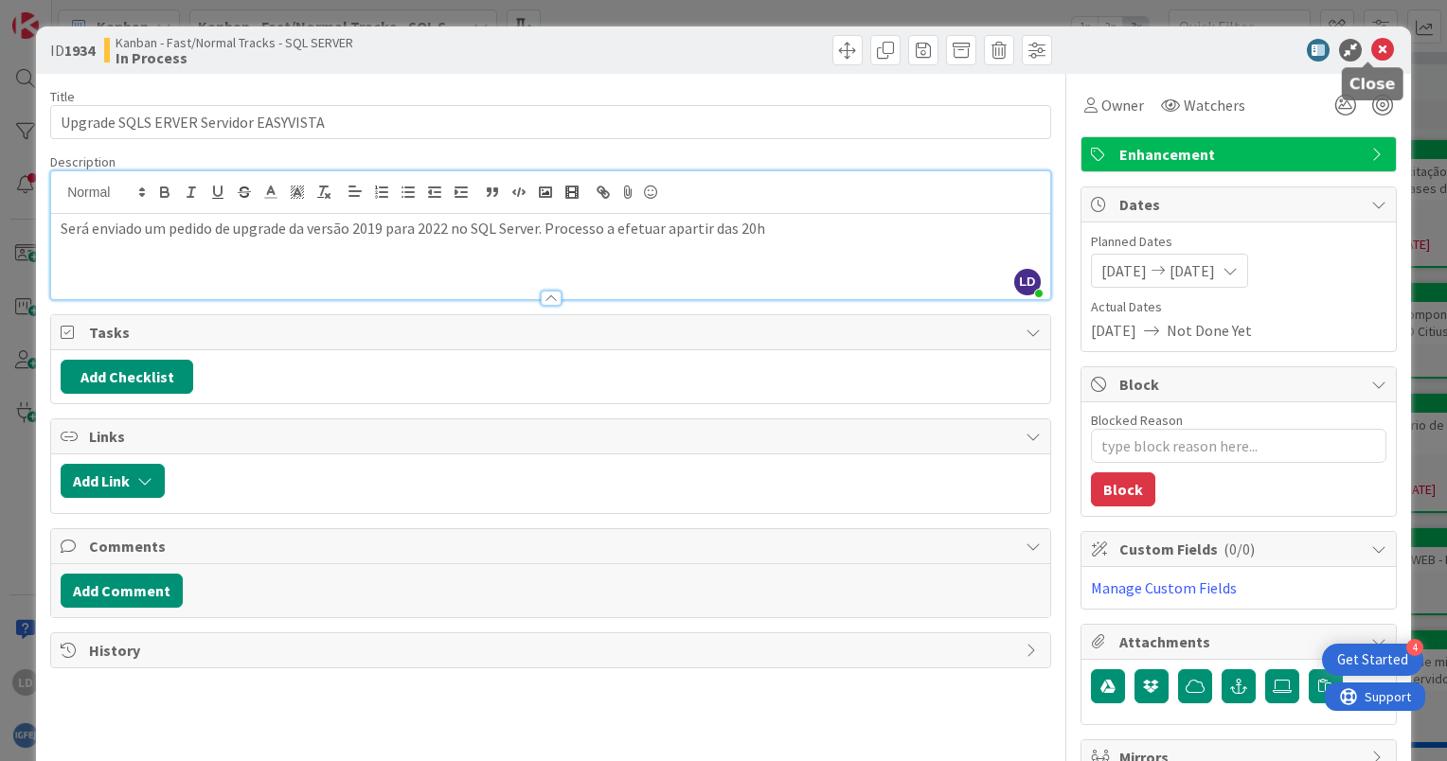
click at [1371, 45] on icon at bounding box center [1382, 50] width 23 height 23
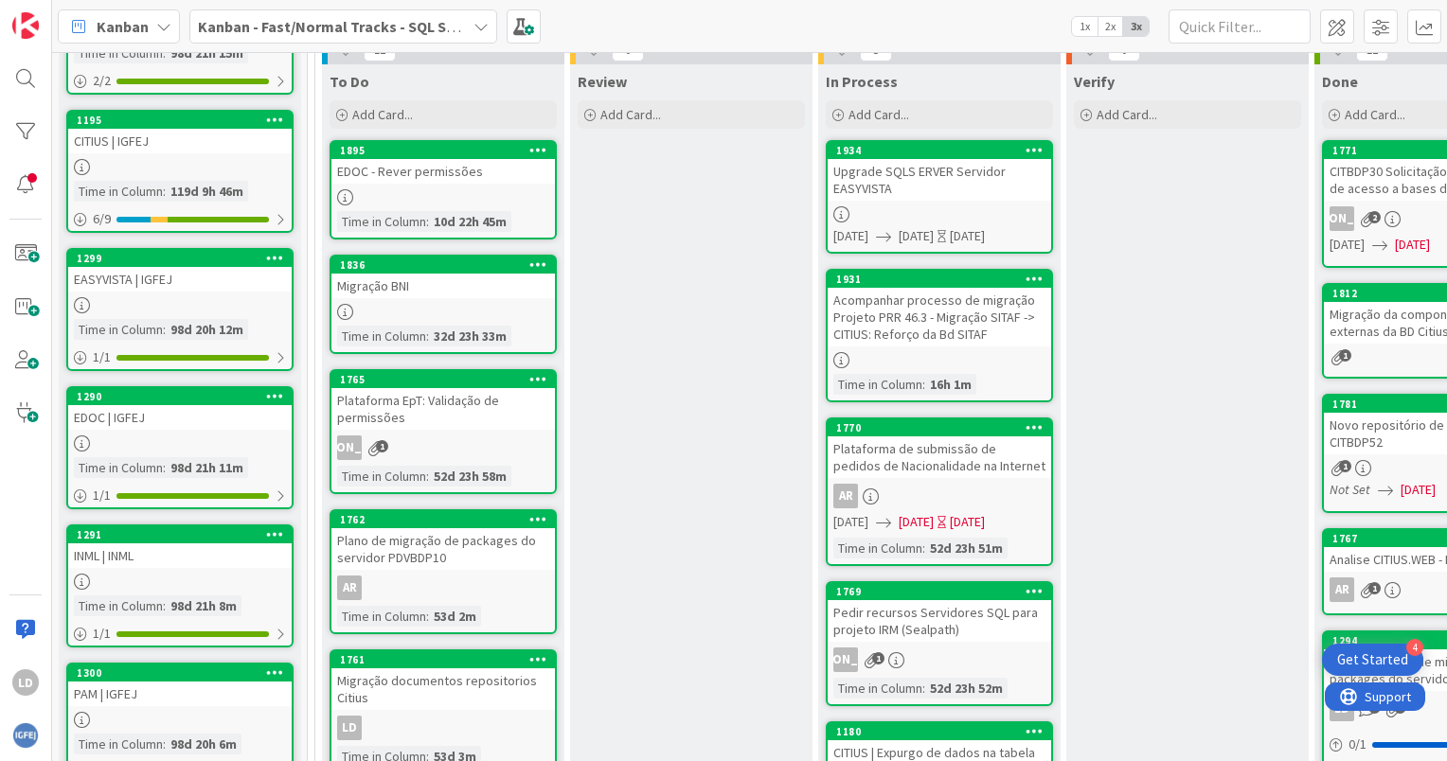
click at [972, 306] on div "Acompanhar processo de migração Projeto PRR 46.3 - Migração SITAF -> CITIUS: Re…" at bounding box center [939, 317] width 223 height 59
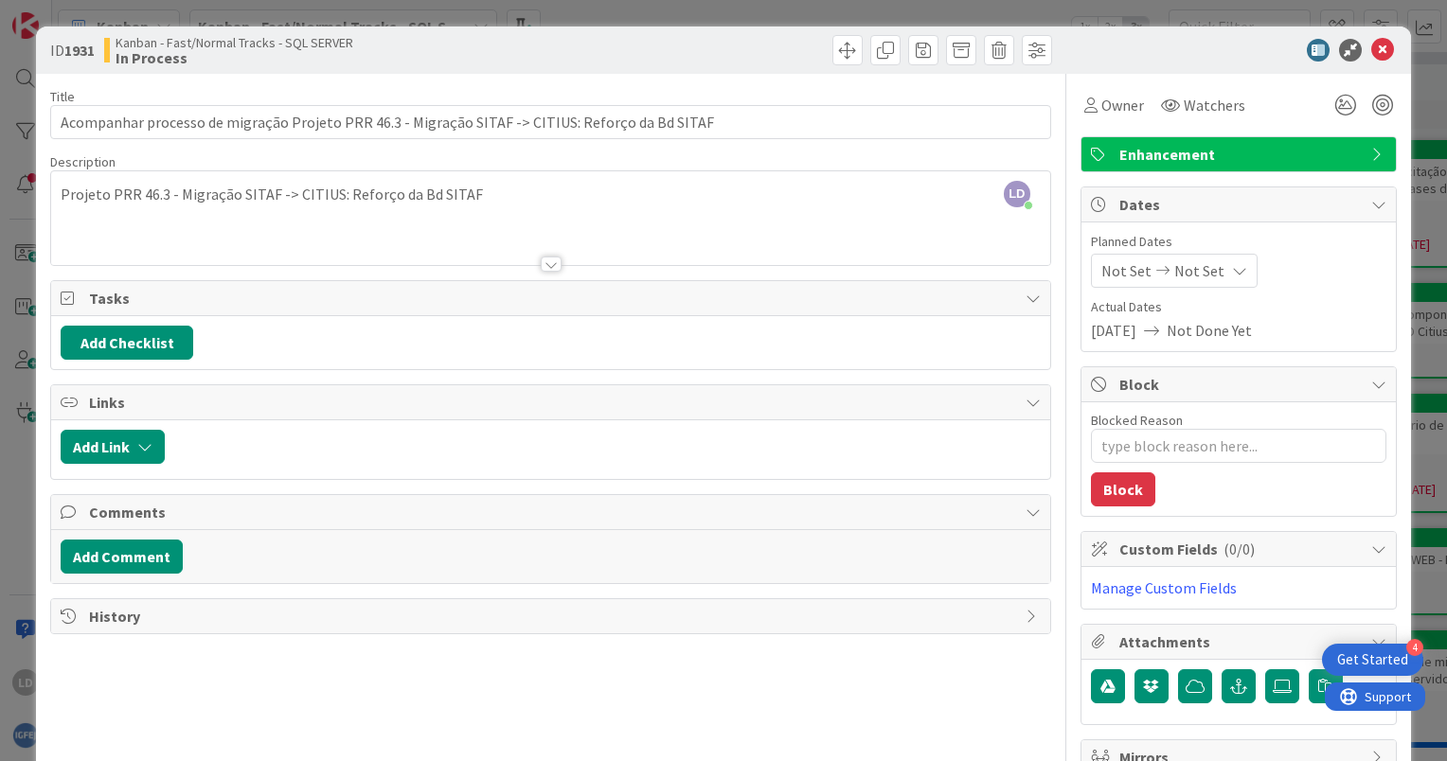
type textarea "x"
